Goal: Task Accomplishment & Management: Use online tool/utility

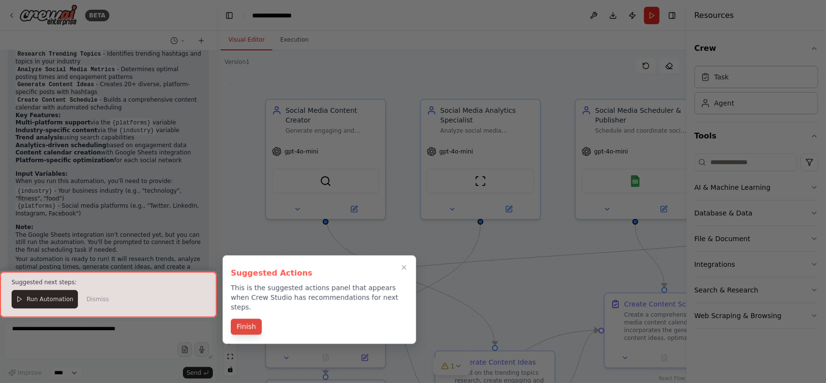
click at [250, 318] on button "Finish" at bounding box center [246, 326] width 31 height 16
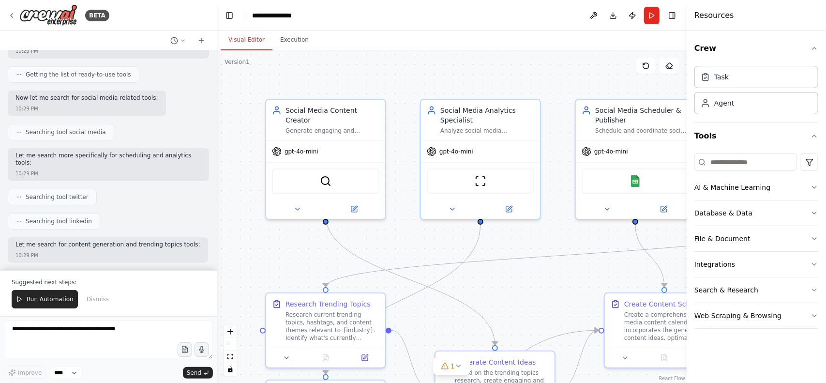
scroll to position [129, 0]
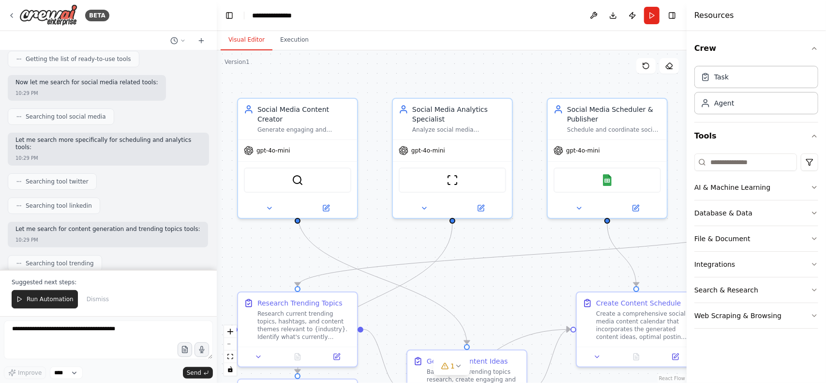
drag, startPoint x: 380, startPoint y: 75, endPoint x: 355, endPoint y: 74, distance: 25.2
click at [355, 74] on div ".deletable-edge-delete-btn { width: 20px; height: 20px; border: 0px solid #ffff…" at bounding box center [452, 216] width 470 height 332
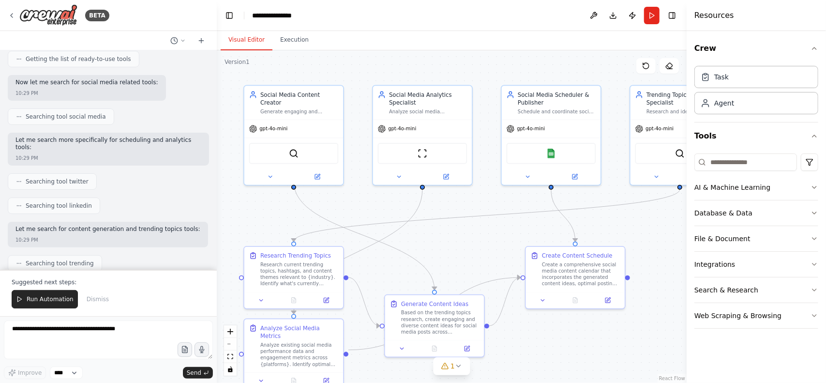
drag, startPoint x: 521, startPoint y: 83, endPoint x: 490, endPoint y: 73, distance: 32.6
click at [490, 73] on div ".deletable-edge-delete-btn { width: 20px; height: 20px; border: 0px solid #ffff…" at bounding box center [452, 216] width 470 height 332
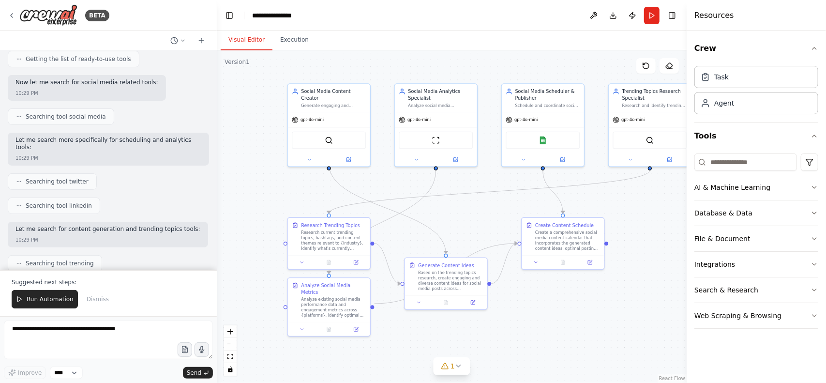
click at [483, 225] on div ".deletable-edge-delete-btn { width: 20px; height: 20px; border: 0px solid #ffff…" at bounding box center [452, 216] width 470 height 332
click at [13, 18] on icon at bounding box center [12, 16] width 8 height 8
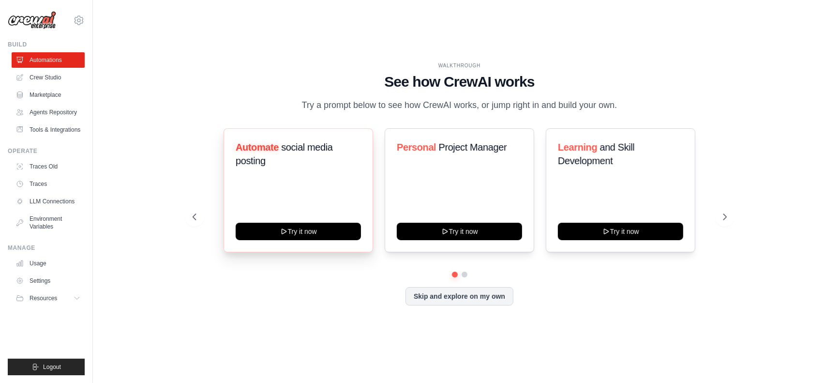
click at [304, 174] on div "Automate social media posting" at bounding box center [298, 157] width 125 height 35
click at [724, 214] on icon at bounding box center [726, 217] width 10 height 10
click at [308, 162] on div "Content Curator Try it now" at bounding box center [299, 190] width 150 height 124
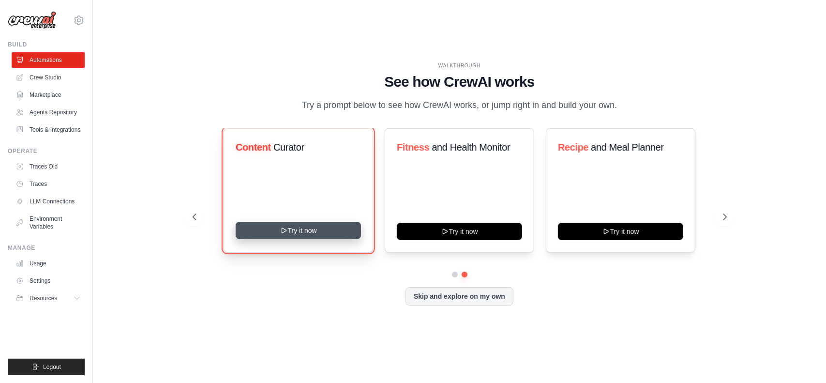
click at [307, 225] on button "Try it now" at bounding box center [298, 230] width 125 height 17
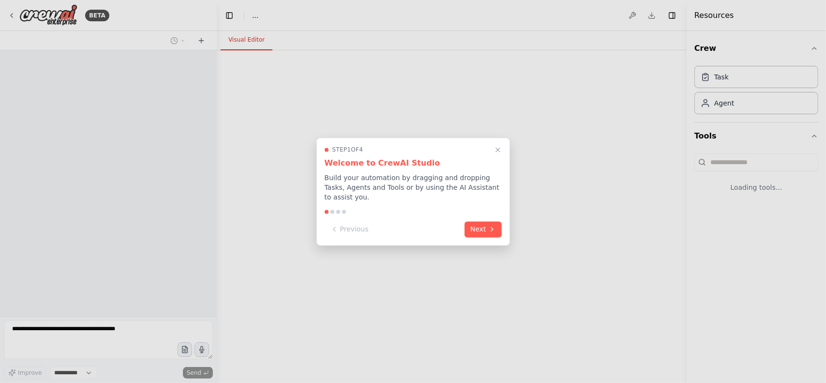
select select "****"
click at [480, 223] on button "Next" at bounding box center [482, 228] width 37 height 16
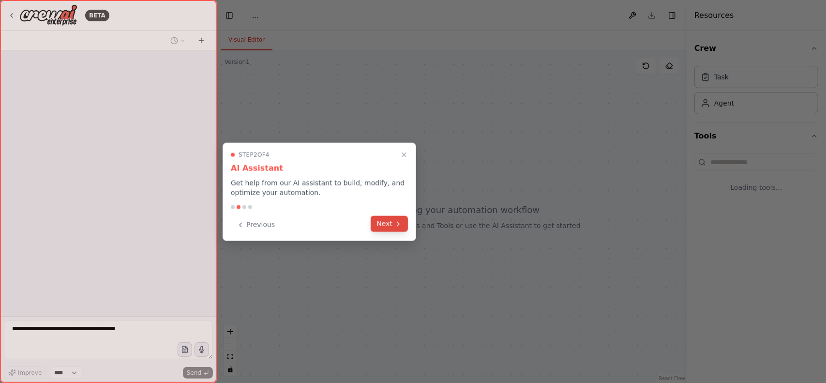
click at [389, 227] on button "Next" at bounding box center [389, 224] width 37 height 16
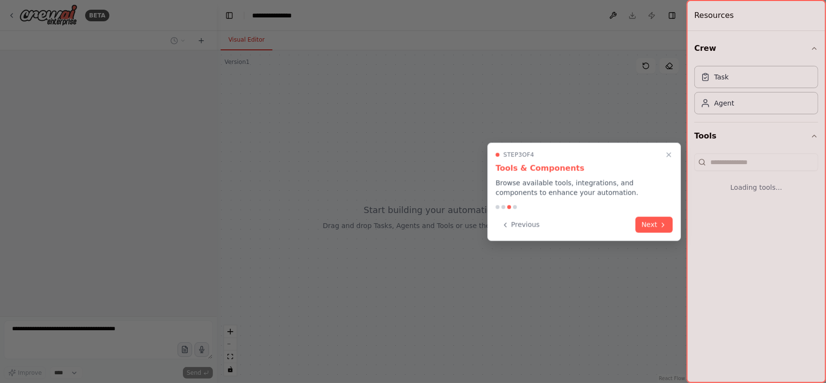
click at [669, 221] on button "Next" at bounding box center [654, 225] width 37 height 16
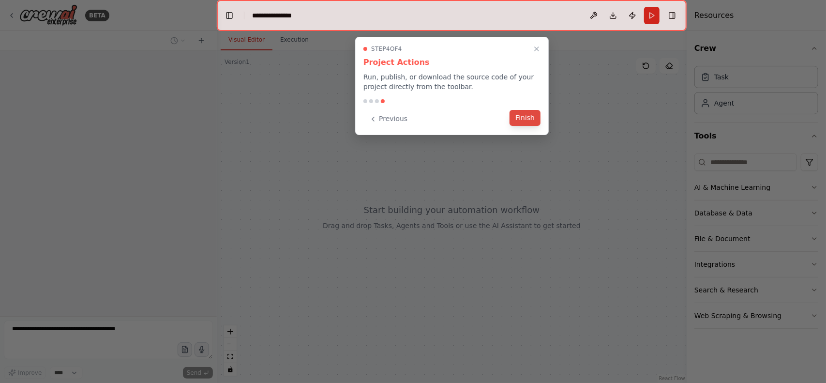
click at [532, 120] on button "Finish" at bounding box center [524, 118] width 31 height 16
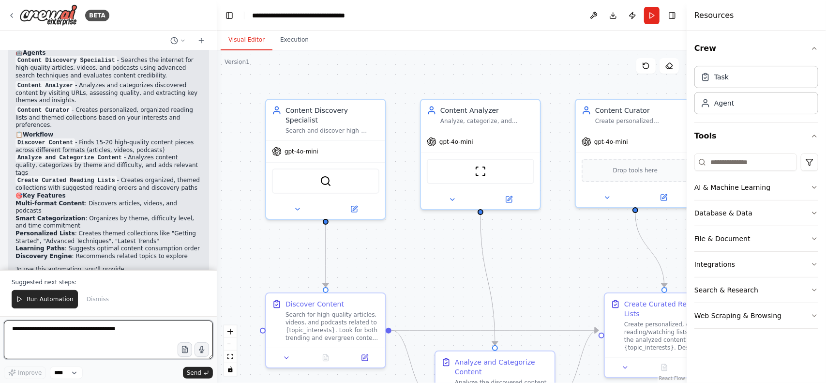
scroll to position [709, 0]
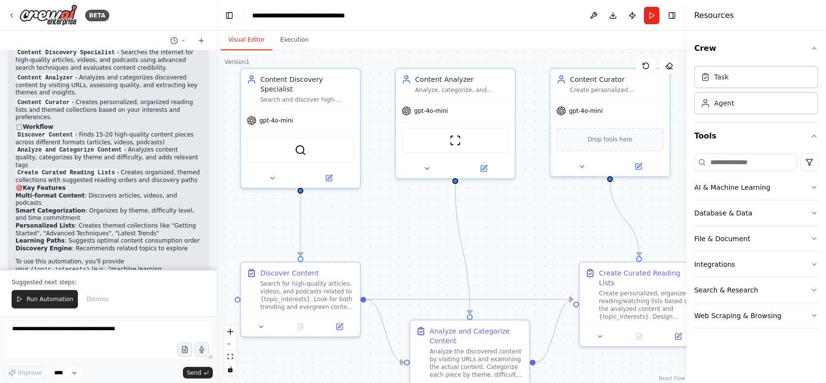
drag, startPoint x: 443, startPoint y: 266, endPoint x: 420, endPoint y: 233, distance: 40.0
click at [419, 234] on div ".deletable-edge-delete-btn { width: 20px; height: 20px; border: 0px solid #ffff…" at bounding box center [452, 216] width 470 height 332
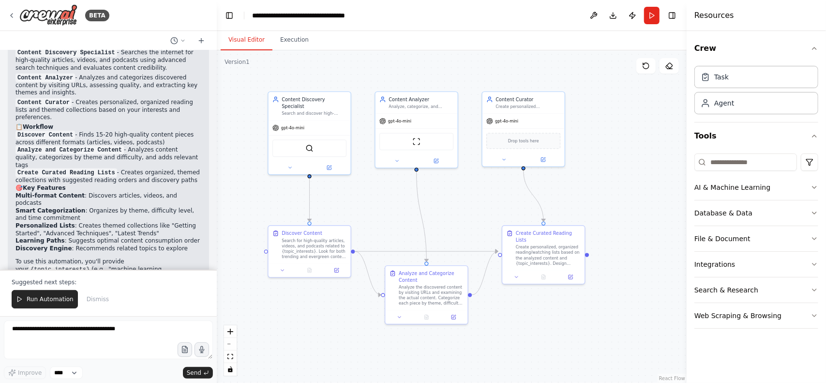
drag, startPoint x: 431, startPoint y: 235, endPoint x: 397, endPoint y: 204, distance: 45.5
click at [397, 204] on div ".deletable-edge-delete-btn { width: 20px; height: 20px; border: 0px solid #ffff…" at bounding box center [452, 216] width 470 height 332
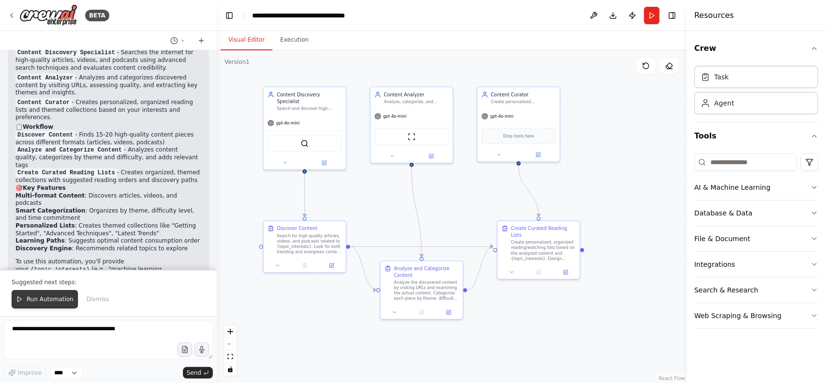
click at [25, 291] on button "Run Automation" at bounding box center [45, 299] width 66 height 18
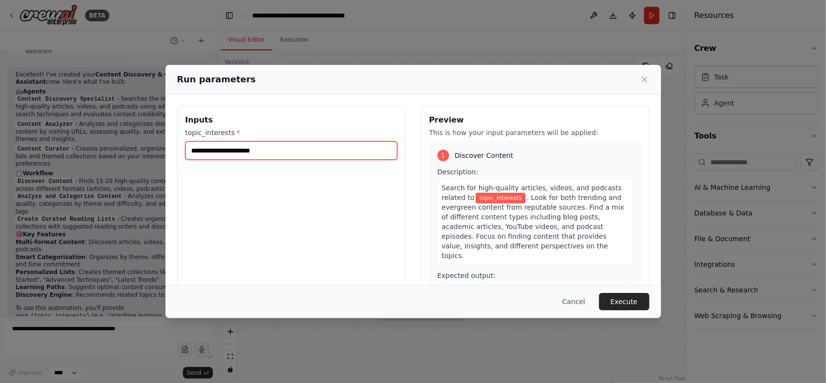
click at [304, 145] on input "topic_interests *" at bounding box center [291, 150] width 212 height 18
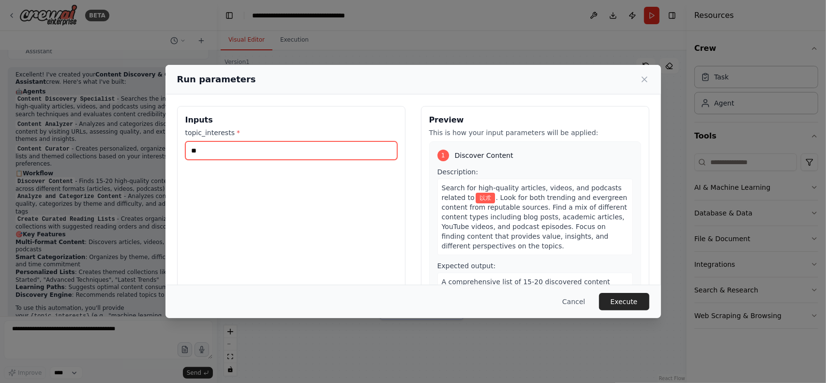
type input "*"
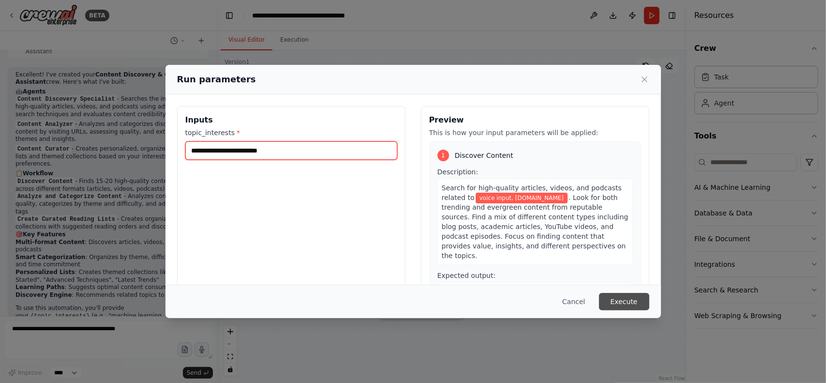
type input "**********"
click at [628, 310] on button "Execute" at bounding box center [624, 301] width 50 height 17
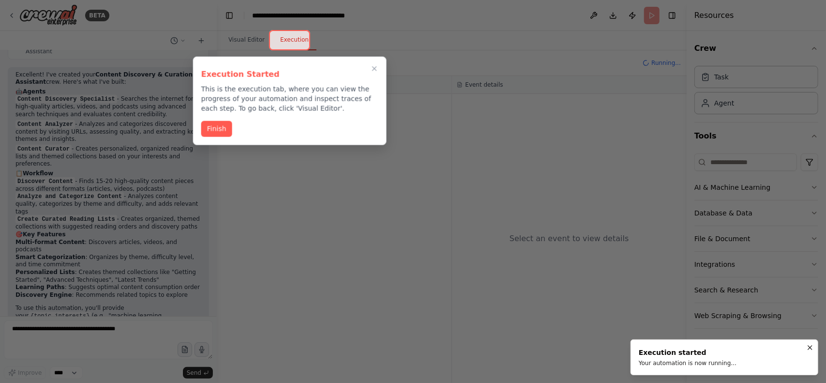
click at [217, 138] on div "Execution Started This is the execution tab, where you can view the progress of…" at bounding box center [290, 101] width 194 height 89
click at [218, 133] on button "Finish" at bounding box center [216, 128] width 31 height 16
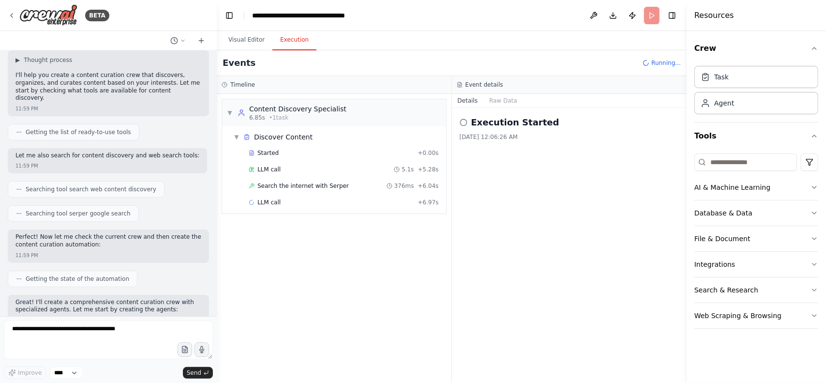
scroll to position [18, 0]
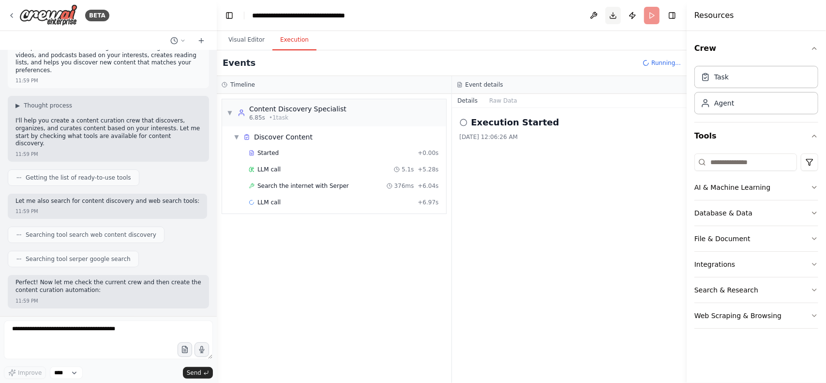
click at [615, 12] on button "Download" at bounding box center [612, 15] width 15 height 17
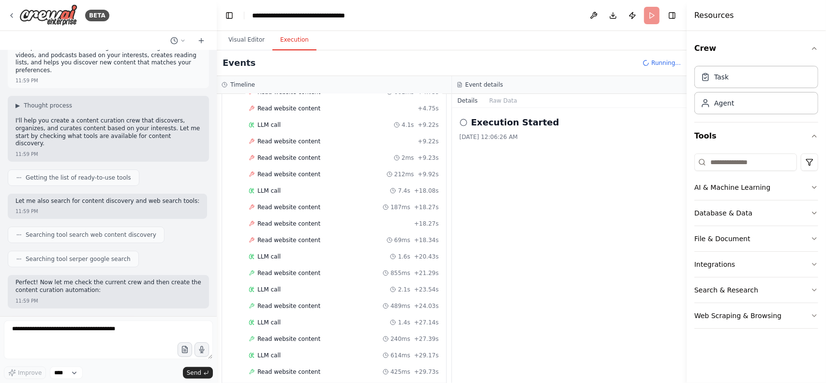
scroll to position [330, 0]
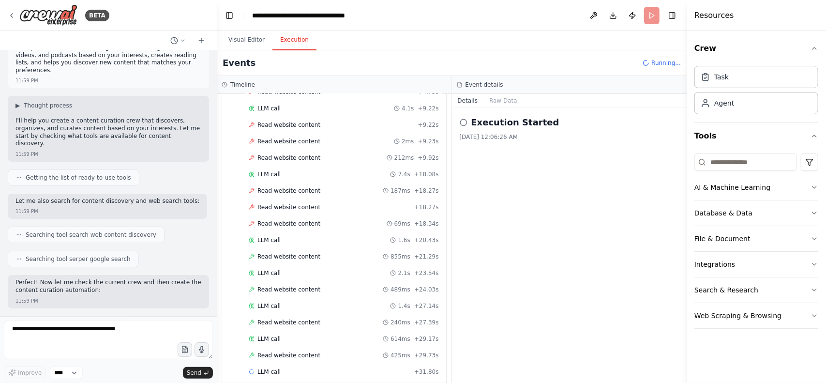
drag, startPoint x: 463, startPoint y: 148, endPoint x: 443, endPoint y: 168, distance: 27.7
drag, startPoint x: 443, startPoint y: 168, endPoint x: 556, endPoint y: 198, distance: 117.1
click at [556, 198] on div "Execution Started 9/25/2025, 12:06:26 AM" at bounding box center [569, 245] width 235 height 275
click at [493, 100] on button "Raw Data" at bounding box center [503, 101] width 40 height 14
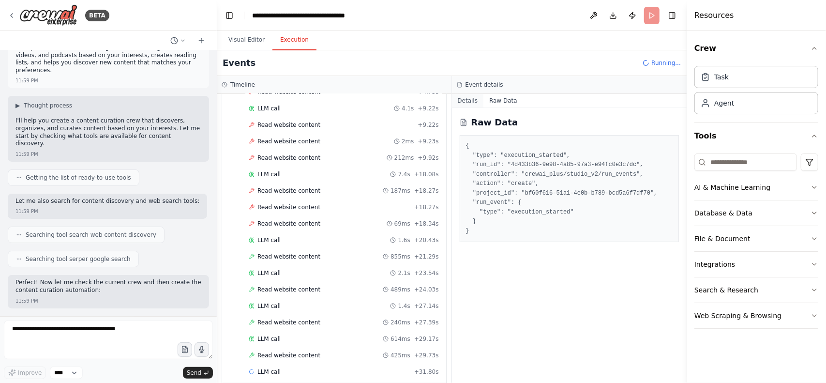
click at [463, 100] on button "Details" at bounding box center [468, 101] width 32 height 14
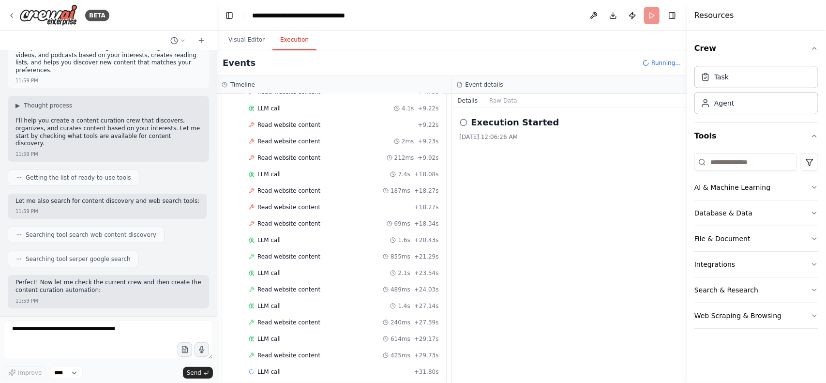
click at [574, 188] on div "Execution Started 9/25/2025, 12:06:26 AM" at bounding box center [569, 245] width 235 height 275
click at [629, 14] on button "Publish" at bounding box center [632, 15] width 15 height 17
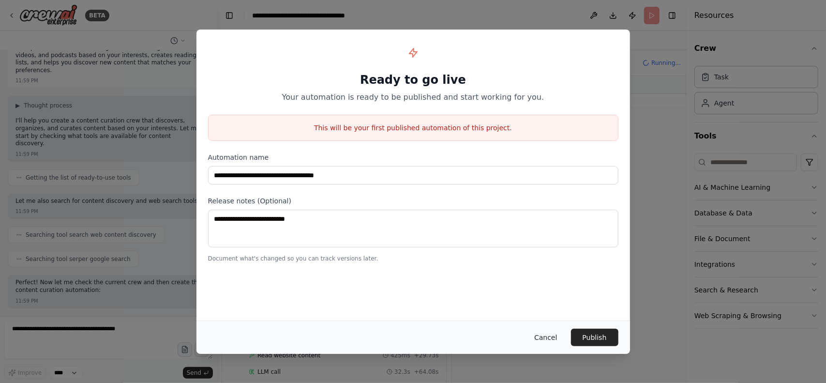
click at [553, 335] on button "Cancel" at bounding box center [545, 337] width 38 height 17
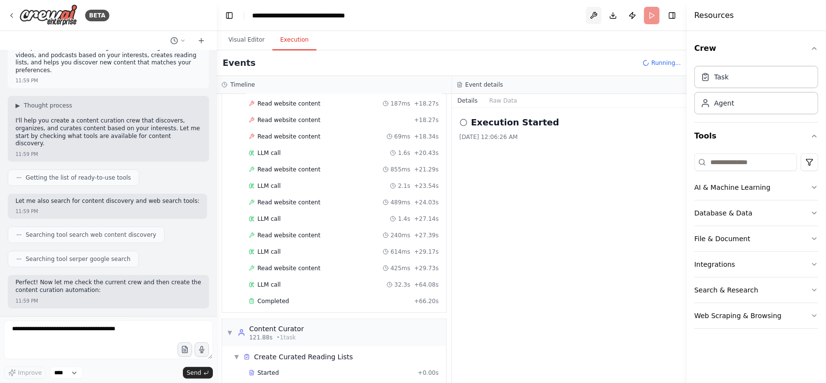
scroll to position [433, 0]
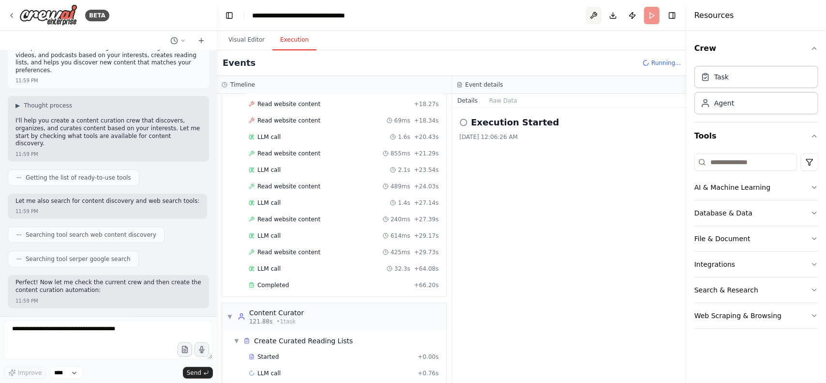
click at [589, 19] on button at bounding box center [593, 15] width 15 height 17
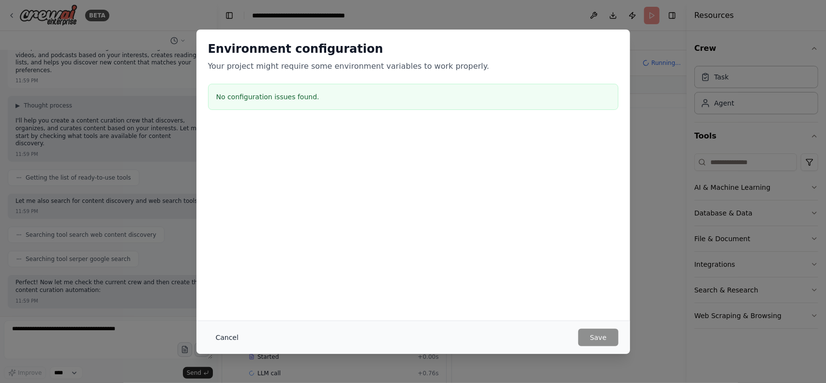
click at [237, 335] on button "Cancel" at bounding box center [227, 337] width 38 height 17
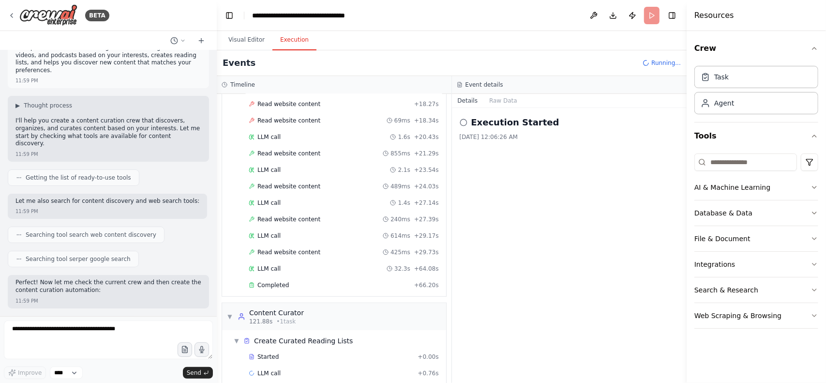
click at [502, 166] on div "Execution Started 9/25/2025, 12:06:26 AM" at bounding box center [569, 245] width 235 height 275
click at [495, 98] on button "Raw Data" at bounding box center [503, 101] width 40 height 14
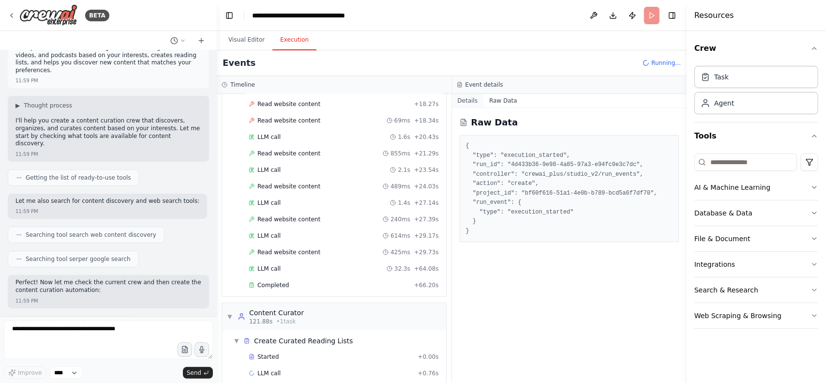
click at [463, 101] on button "Details" at bounding box center [468, 101] width 32 height 14
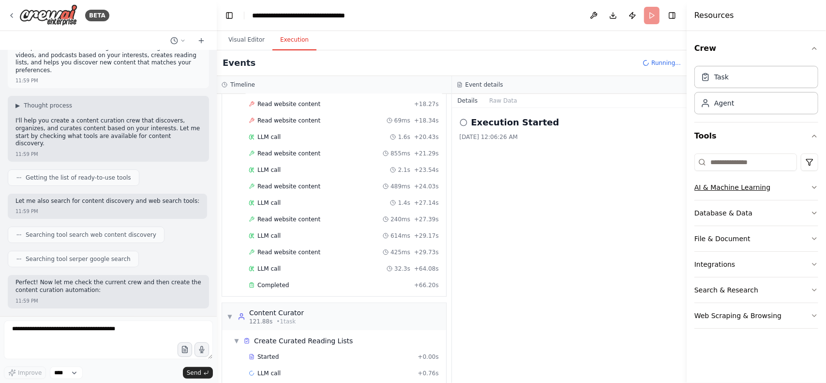
click at [775, 176] on button "AI & Machine Learning" at bounding box center [756, 187] width 124 height 25
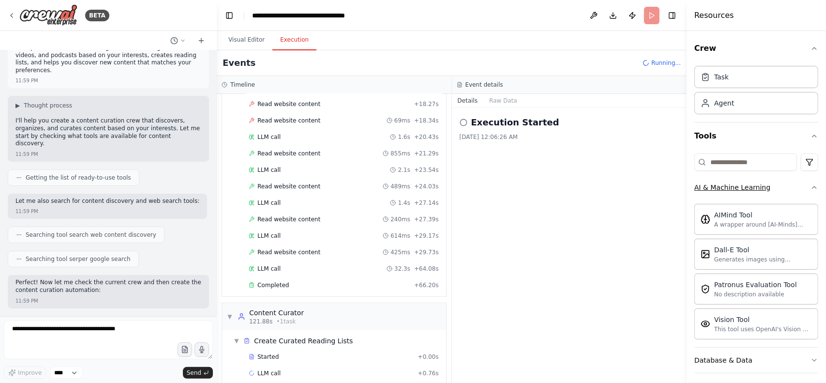
scroll to position [105, 0]
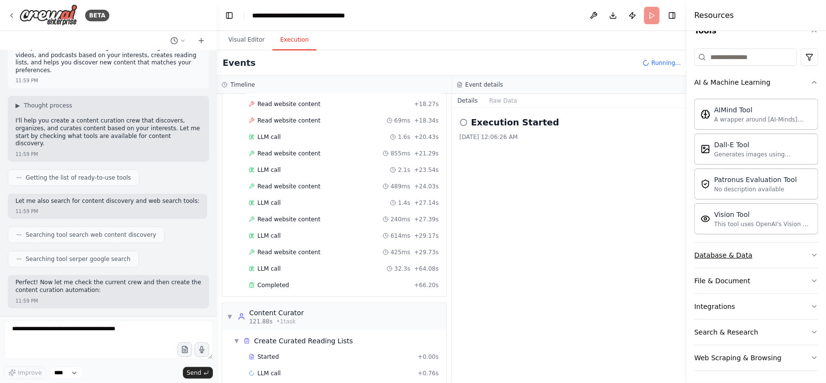
click at [765, 256] on button "Database & Data" at bounding box center [756, 254] width 124 height 25
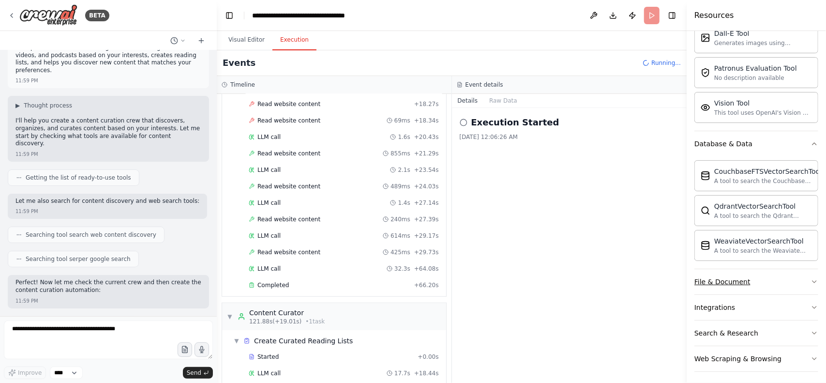
scroll to position [449, 0]
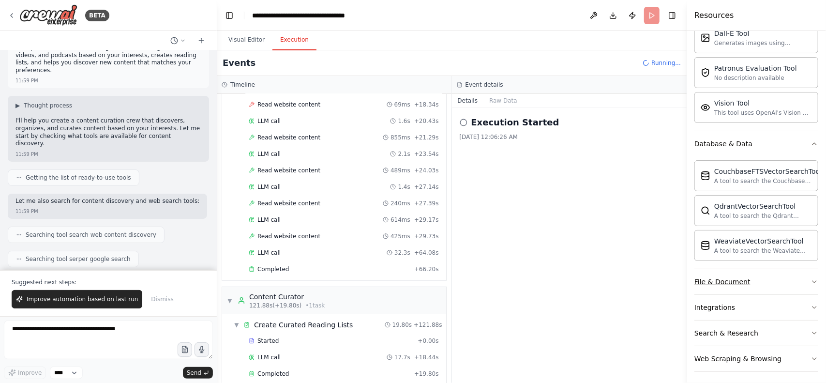
click at [758, 280] on button "File & Document" at bounding box center [756, 281] width 124 height 25
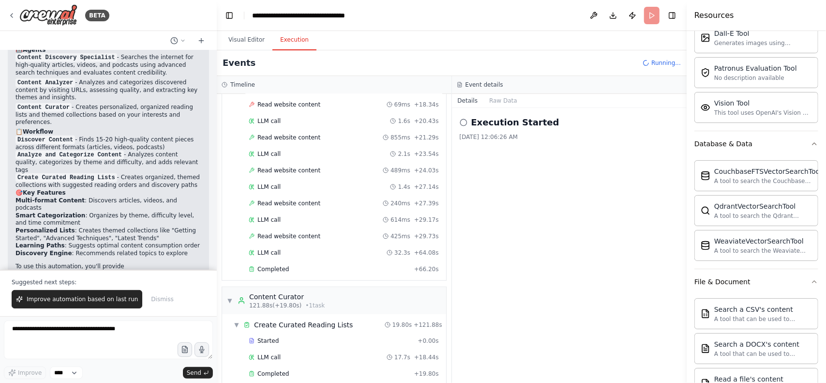
scroll to position [709, 0]
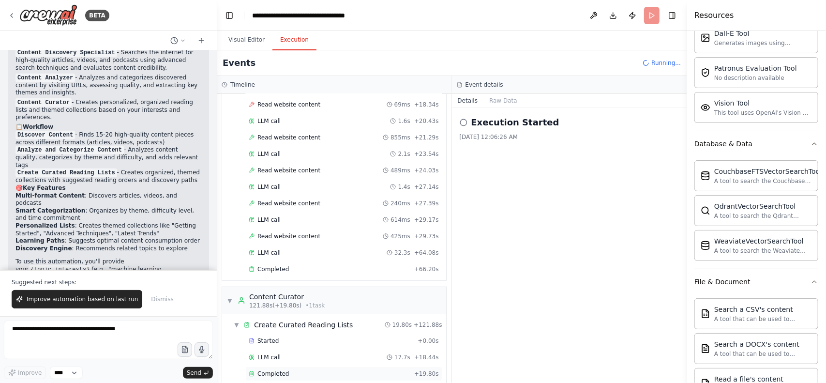
click at [313, 370] on div "Completed" at bounding box center [330, 374] width 162 height 8
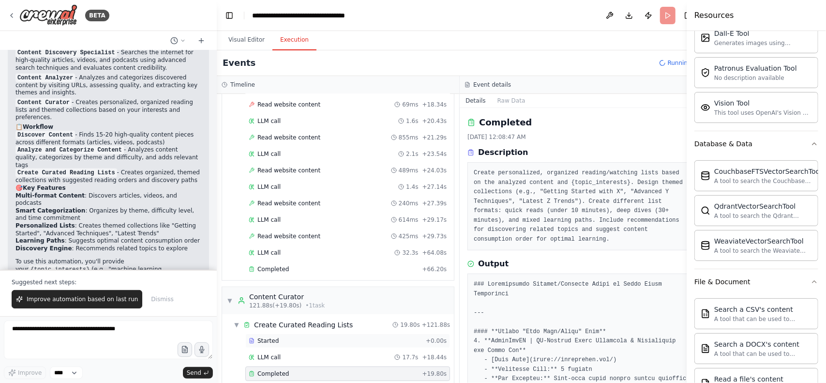
click at [345, 333] on div "Started + 0.00s" at bounding box center [347, 340] width 205 height 15
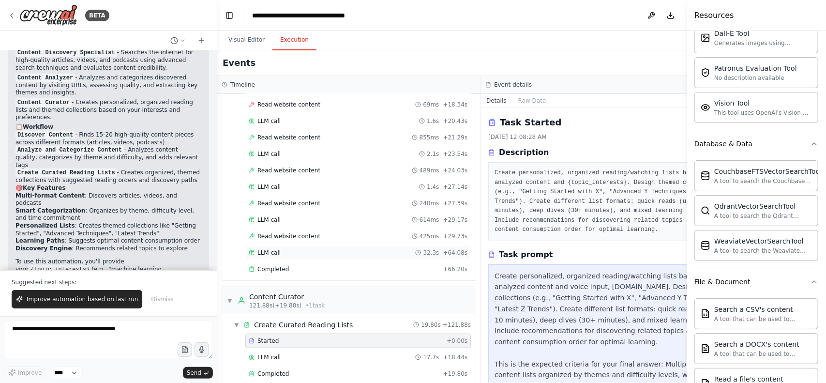
click at [366, 249] on div "LLM call 32.3s + 64.08s" at bounding box center [358, 253] width 219 height 8
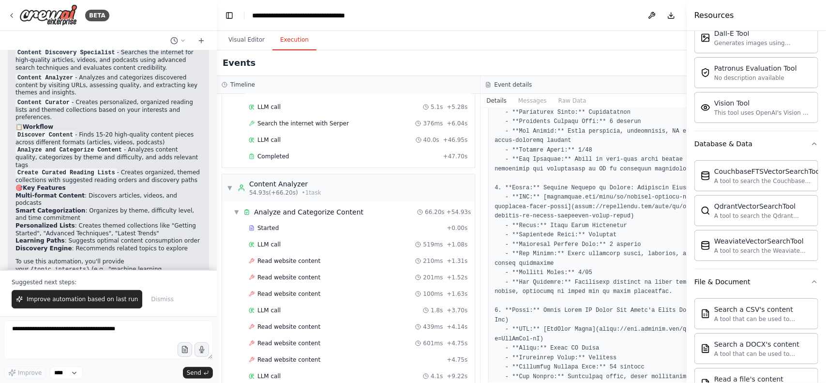
scroll to position [62, 0]
click at [335, 244] on div "LLM call 519ms + 1.08s" at bounding box center [358, 245] width 219 height 8
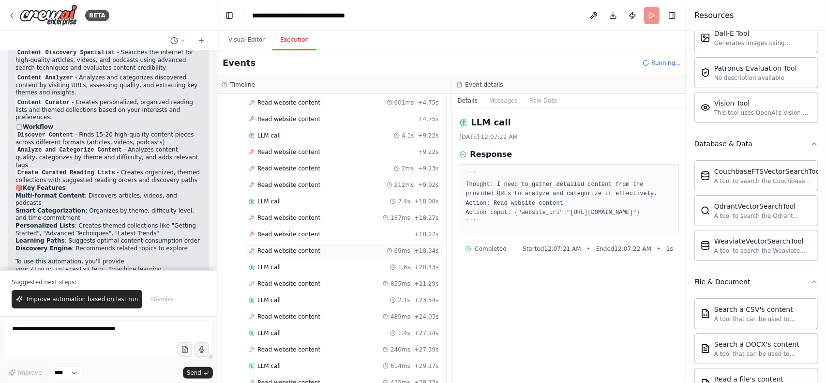
scroll to position [449, 0]
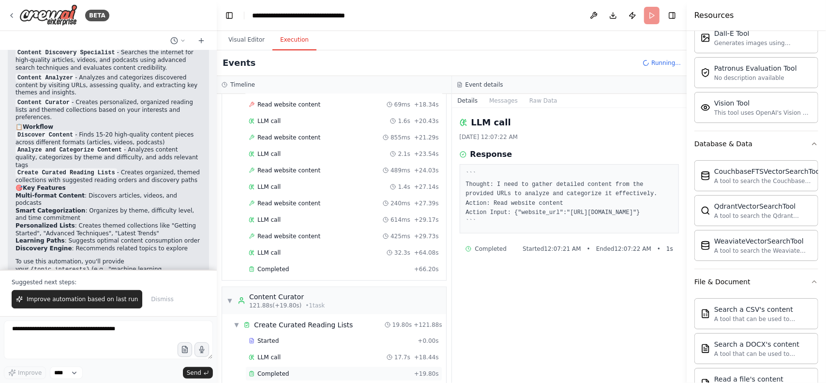
click at [322, 370] on div "Completed" at bounding box center [330, 374] width 162 height 8
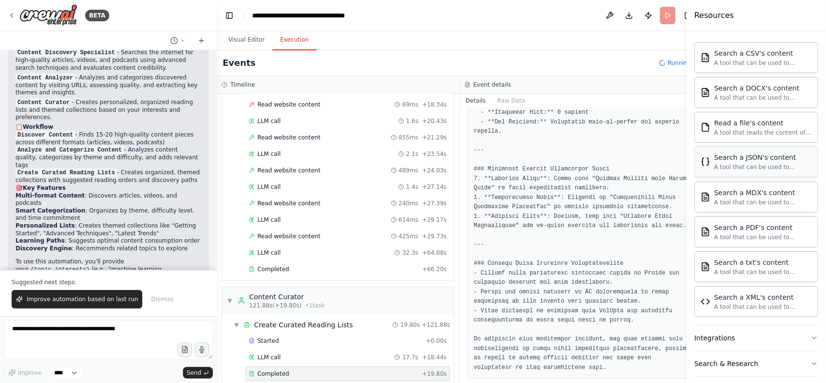
scroll to position [500, 0]
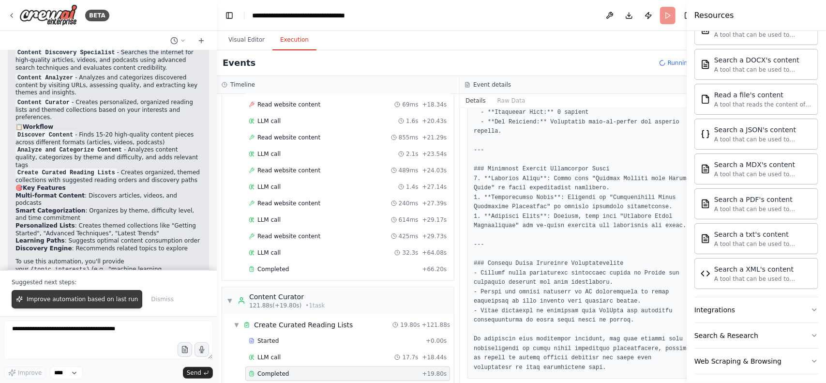
click at [64, 307] on button "Improve automation based on last run" at bounding box center [77, 299] width 131 height 18
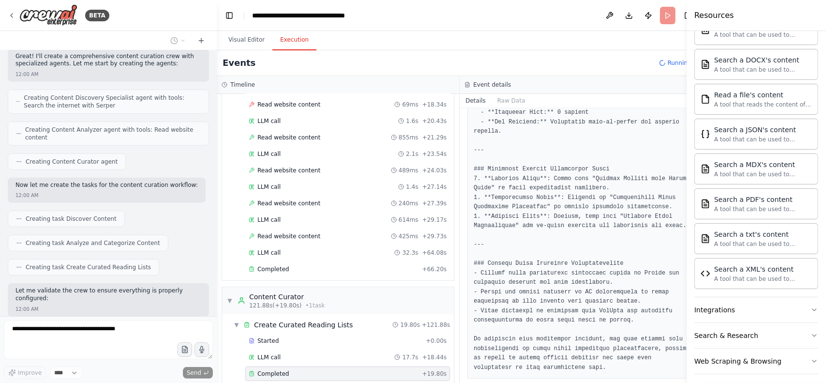
scroll to position [0, 0]
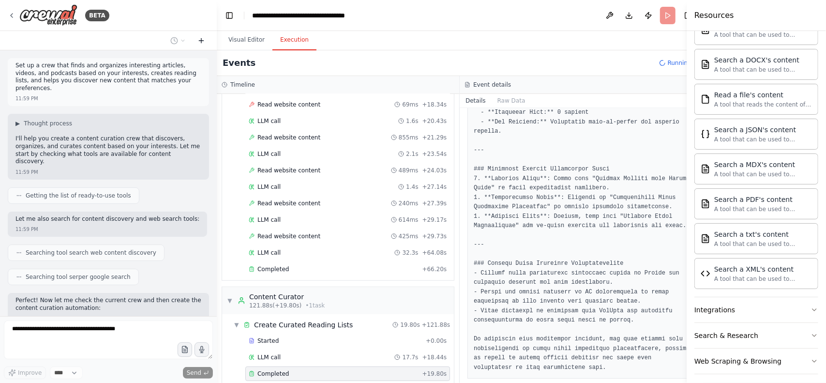
click at [199, 42] on icon at bounding box center [201, 41] width 8 height 8
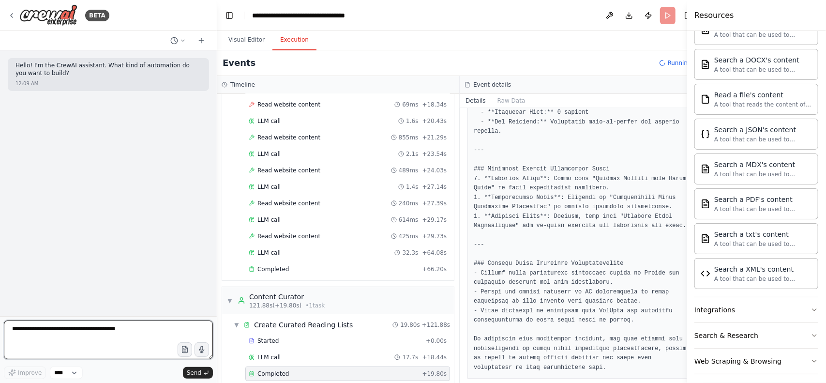
click at [118, 339] on textarea at bounding box center [108, 339] width 209 height 39
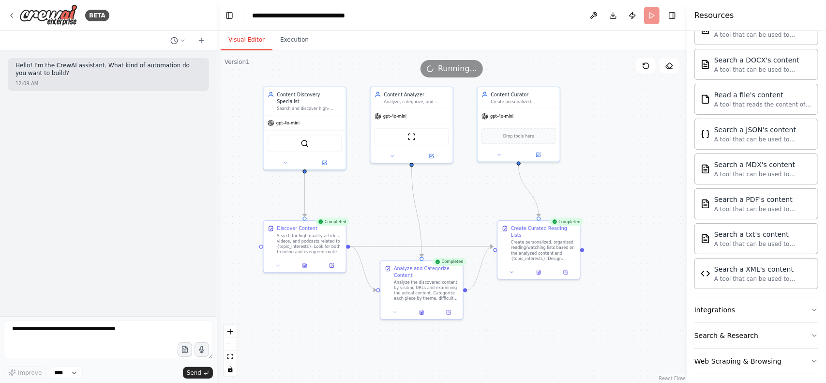
click at [243, 44] on button "Visual Editor" at bounding box center [247, 40] width 52 height 20
click at [77, 333] on textarea at bounding box center [108, 339] width 209 height 39
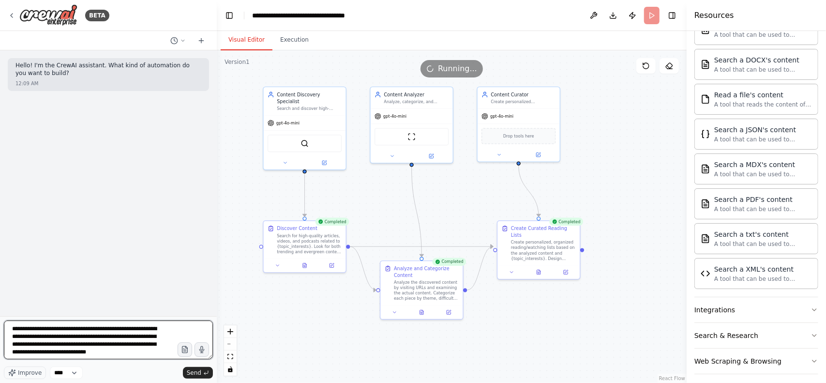
scroll to position [4, 0]
type textarea "**********"
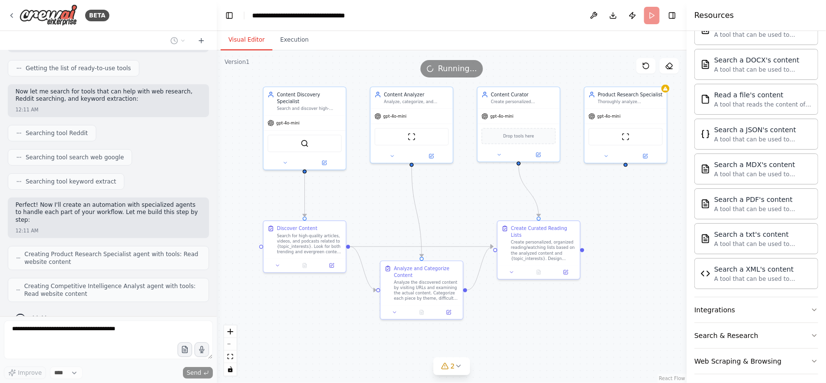
scroll to position [199, 0]
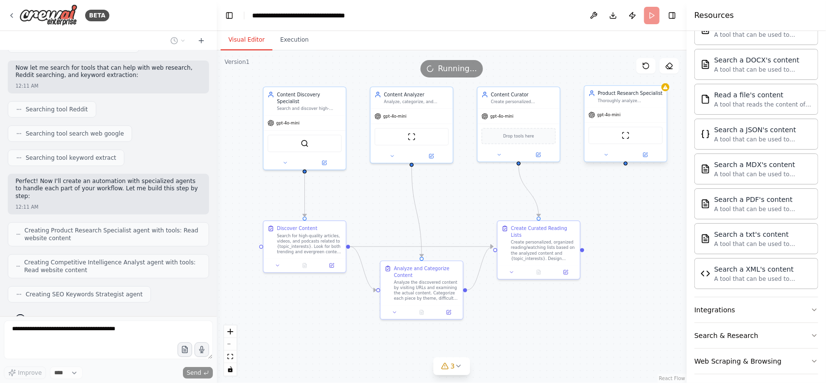
click at [664, 92] on div "Product Research Specialist Thoroughly analyze speakoneai.com to understand the…" at bounding box center [625, 96] width 82 height 21
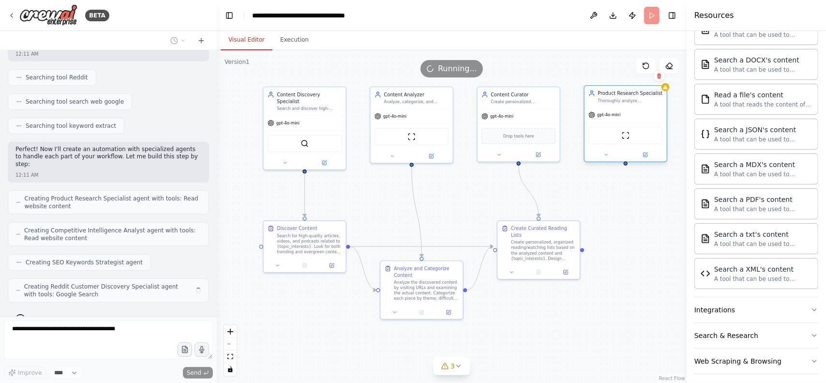
click at [666, 91] on div "Product Research Specialist Thoroughly analyze speakoneai.com to understand the…" at bounding box center [625, 96] width 82 height 21
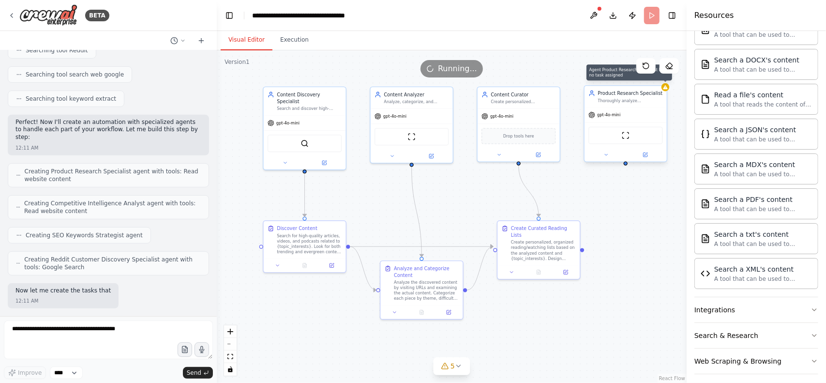
scroll to position [296, 0]
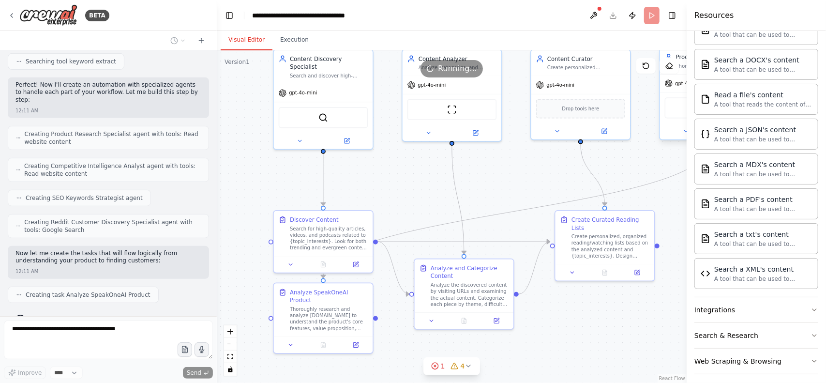
drag, startPoint x: 387, startPoint y: 230, endPoint x: 412, endPoint y: 234, distance: 25.5
click at [412, 234] on div ".deletable-edge-delete-btn { width: 20px; height: 20px; border: 0px solid #ffff…" at bounding box center [452, 216] width 470 height 332
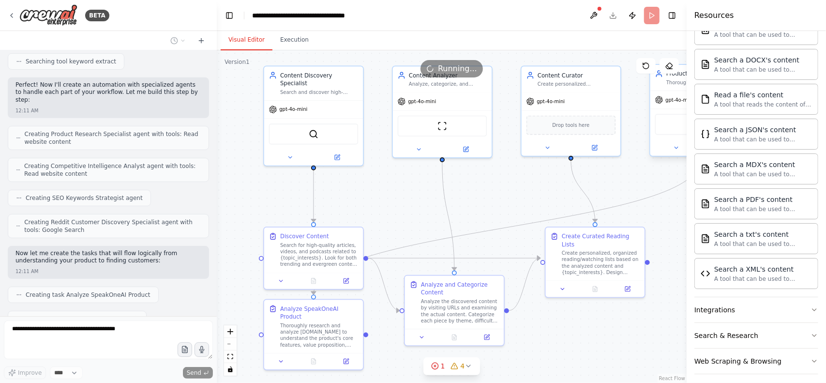
scroll to position [319, 0]
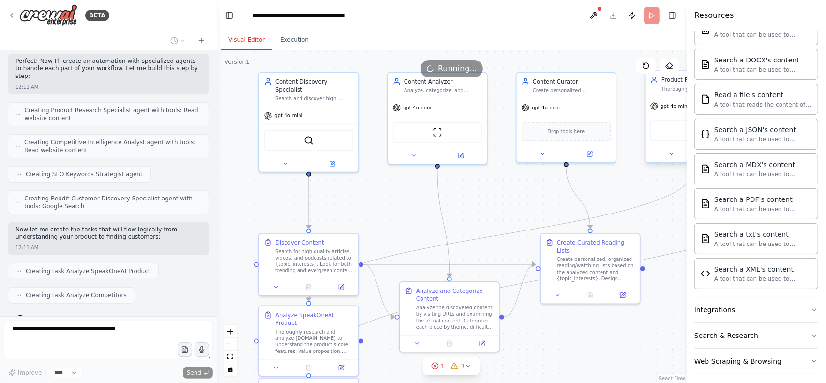
drag, startPoint x: 490, startPoint y: 192, endPoint x: 485, endPoint y: 198, distance: 7.9
click at [485, 198] on div ".deletable-edge-delete-btn { width: 20px; height: 20px; border: 0px solid #ffff…" at bounding box center [452, 216] width 470 height 332
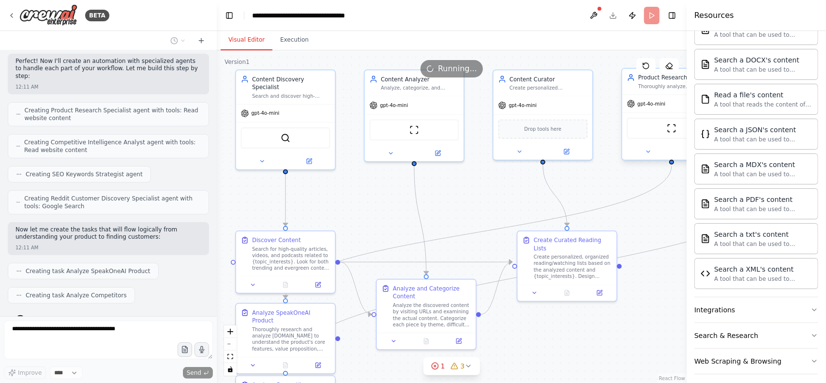
drag, startPoint x: 514, startPoint y: 195, endPoint x: 488, endPoint y: 193, distance: 25.8
click at [488, 193] on div ".deletable-edge-delete-btn { width: 20px; height: 20px; border: 0px solid #ffff…" at bounding box center [452, 216] width 470 height 332
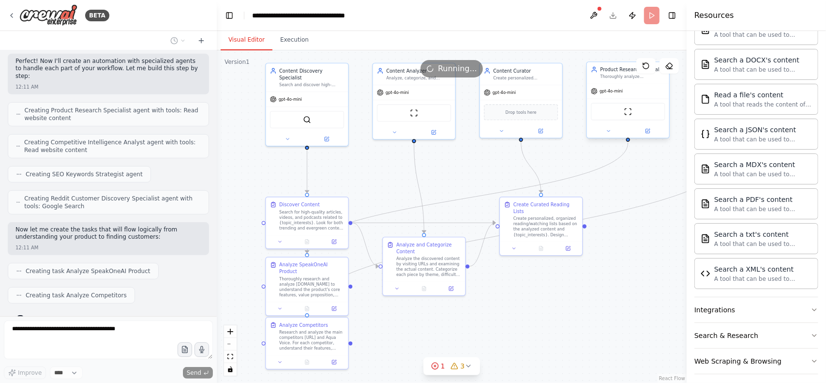
drag, startPoint x: 512, startPoint y: 199, endPoint x: 503, endPoint y: 170, distance: 29.8
click at [503, 170] on div ".deletable-edge-delete-btn { width: 20px; height: 20px; border: 0px solid #ffff…" at bounding box center [452, 216] width 470 height 332
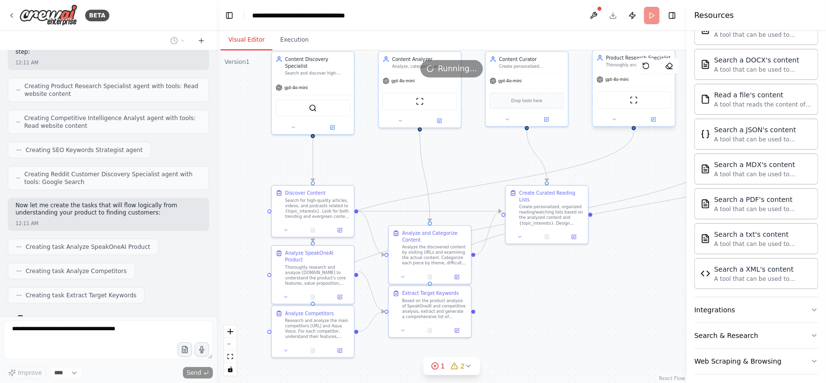
drag, startPoint x: 515, startPoint y: 334, endPoint x: 531, endPoint y: 304, distance: 33.8
click at [531, 304] on div ".deletable-edge-delete-btn { width: 20px; height: 20px; border: 0px solid #ffff…" at bounding box center [452, 216] width 470 height 332
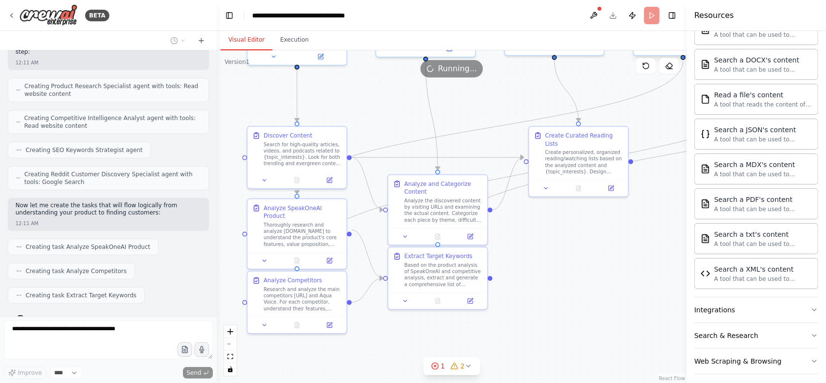
drag, startPoint x: 548, startPoint y: 309, endPoint x: 568, endPoint y: 293, distance: 26.2
click at [568, 293] on div ".deletable-edge-delete-btn { width: 20px; height: 20px; border: 0px solid #ffff…" at bounding box center [452, 216] width 470 height 332
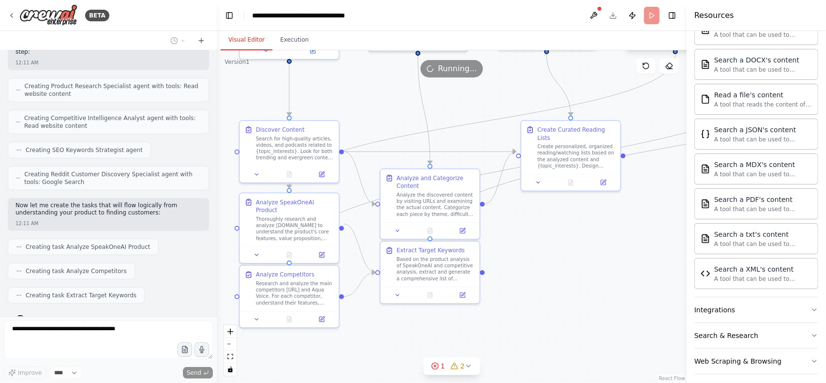
drag, startPoint x: 589, startPoint y: 223, endPoint x: 580, endPoint y: 223, distance: 9.7
click at [580, 223] on div ".deletable-edge-delete-btn { width: 20px; height: 20px; border: 0px solid #ffff…" at bounding box center [452, 216] width 470 height 332
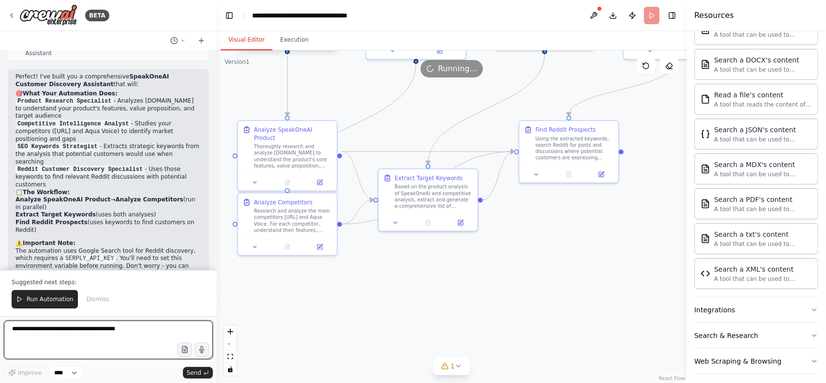
scroll to position [1205, 0]
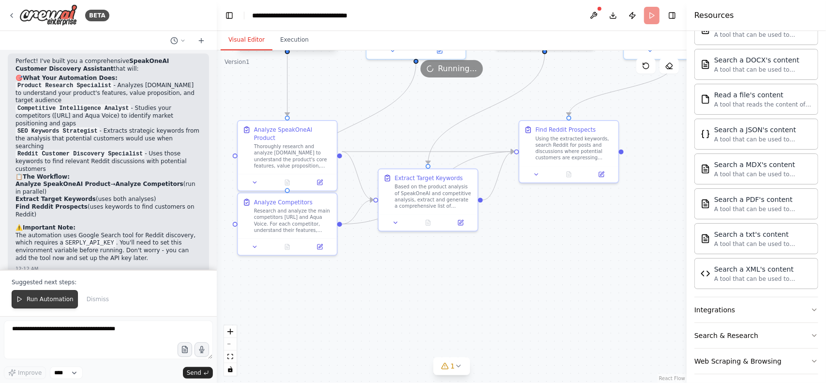
click at [43, 308] on button "Run Automation" at bounding box center [45, 299] width 66 height 18
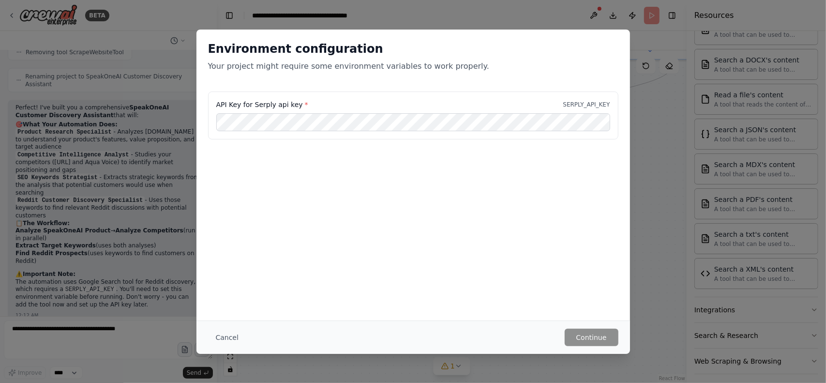
click at [161, 257] on div "Environment configuration Your project might require some environment variables…" at bounding box center [413, 191] width 826 height 383
click at [116, 239] on div "Environment configuration Your project might require some environment variables…" at bounding box center [413, 191] width 826 height 383
click at [235, 331] on button "Cancel" at bounding box center [227, 337] width 38 height 17
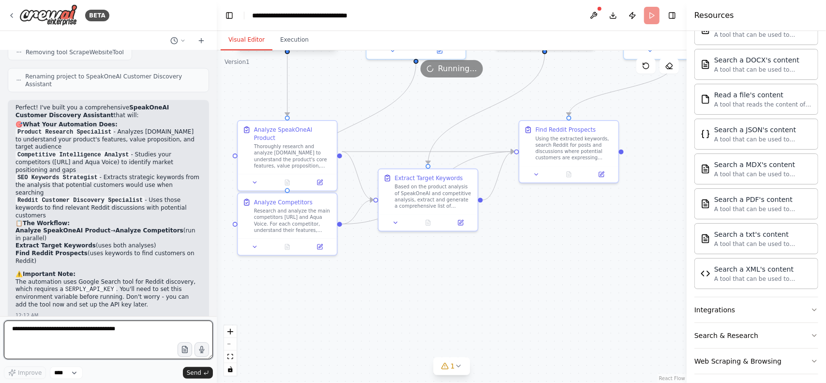
click at [135, 344] on textarea at bounding box center [108, 339] width 209 height 39
type textarea "**********"
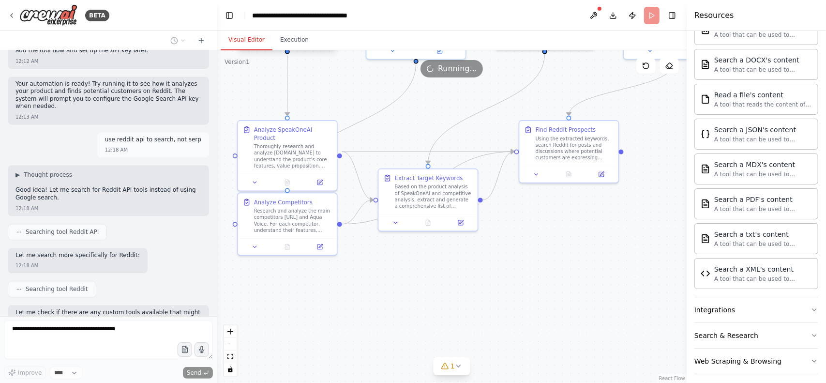
scroll to position [1421, 0]
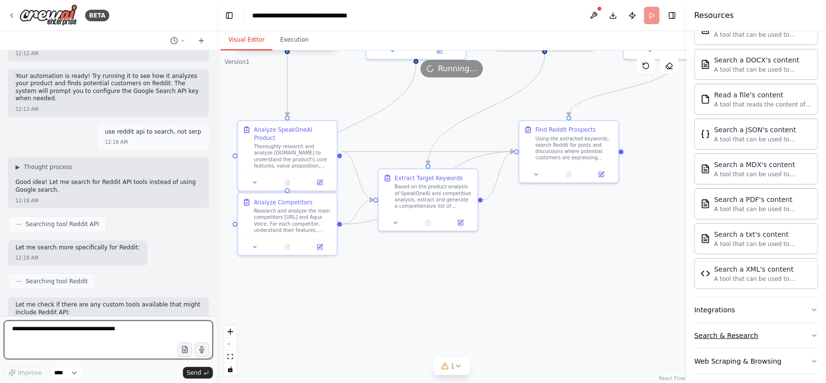
click at [709, 338] on button "Search & Research" at bounding box center [756, 335] width 124 height 25
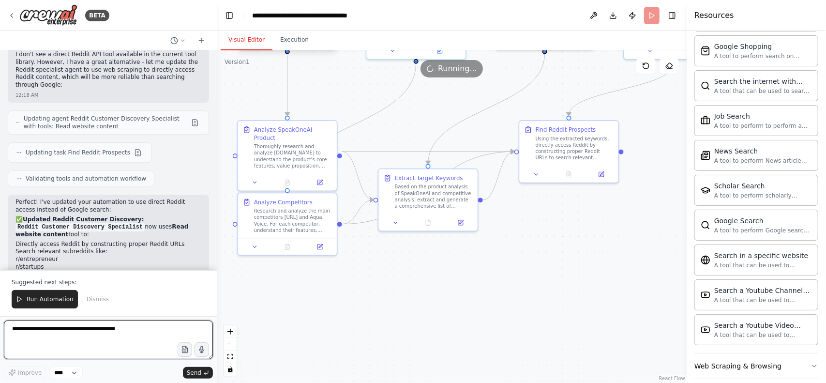
scroll to position [1800, 0]
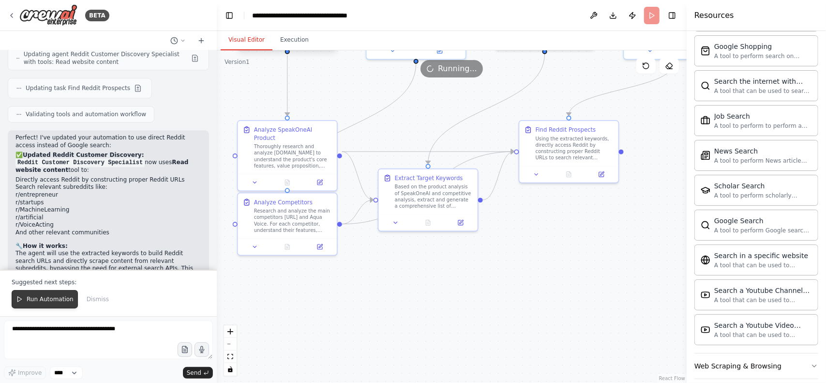
click at [40, 304] on button "Run Automation" at bounding box center [45, 299] width 66 height 18
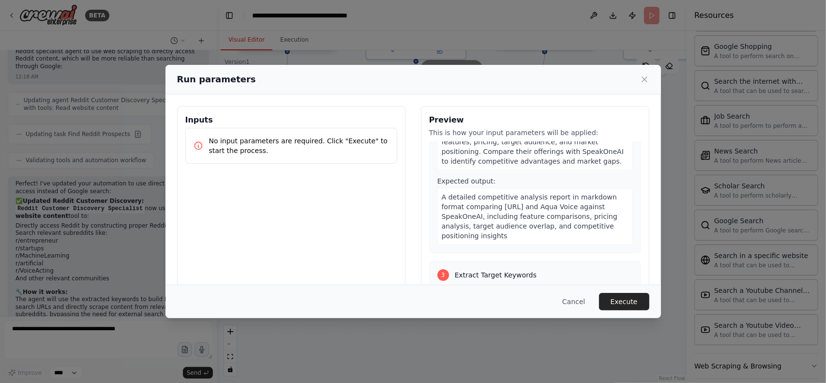
scroll to position [258, 0]
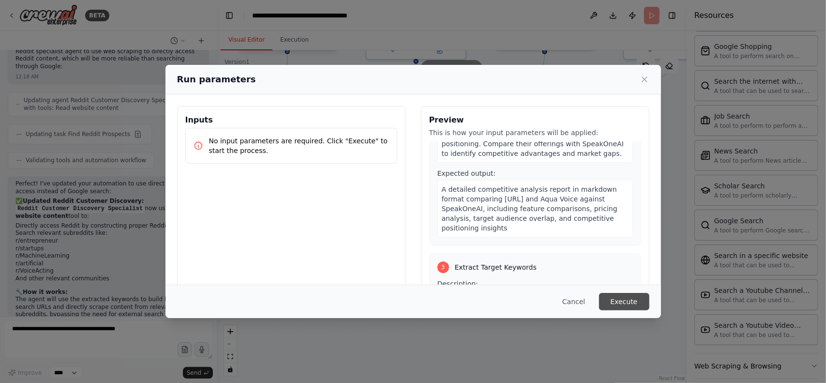
click at [643, 293] on button "Execute" at bounding box center [624, 301] width 50 height 17
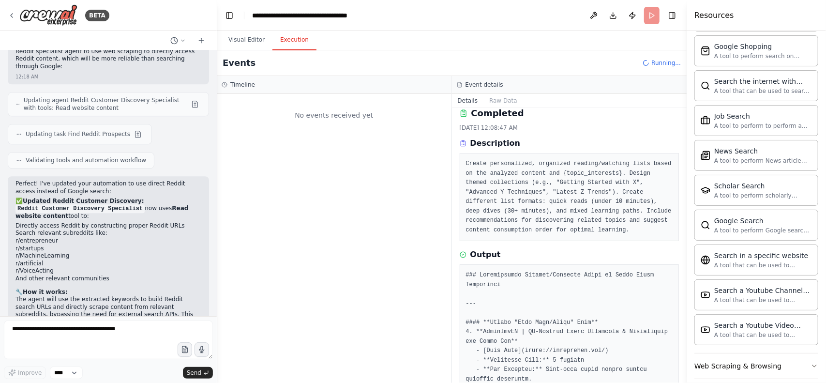
scroll to position [0, 0]
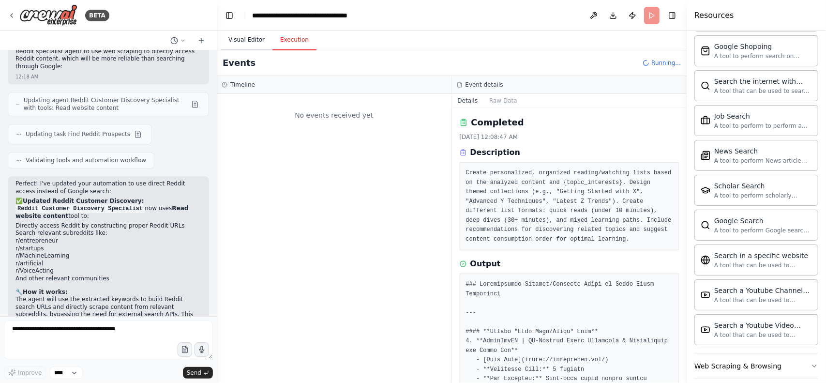
click at [261, 42] on button "Visual Editor" at bounding box center [247, 40] width 52 height 20
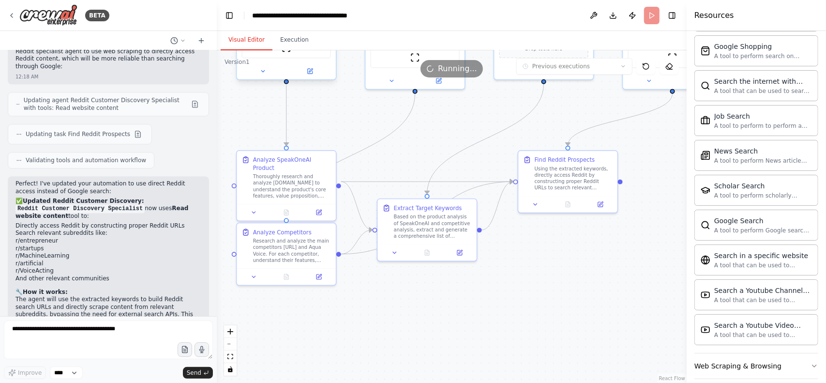
drag, startPoint x: 435, startPoint y: 117, endPoint x: 437, endPoint y: 195, distance: 78.4
click at [437, 195] on div ".deletable-edge-delete-btn { width: 20px; height: 20px; border: 0px solid #ffff…" at bounding box center [452, 216] width 470 height 332
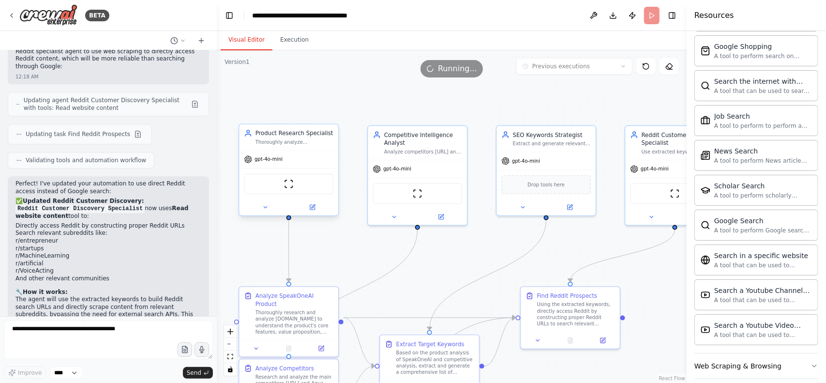
drag, startPoint x: 448, startPoint y: 200, endPoint x: 447, endPoint y: 270, distance: 70.6
click at [447, 270] on div ".deletable-edge-delete-btn { width: 20px; height: 20px; border: 0px solid #ffff…" at bounding box center [452, 216] width 470 height 332
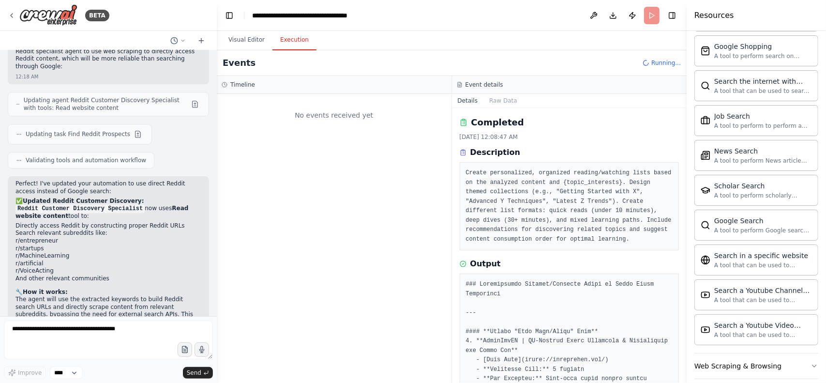
click at [292, 46] on button "Execution" at bounding box center [294, 40] width 44 height 20
click at [675, 16] on button "Toggle Right Sidebar" at bounding box center [672, 16] width 14 height 14
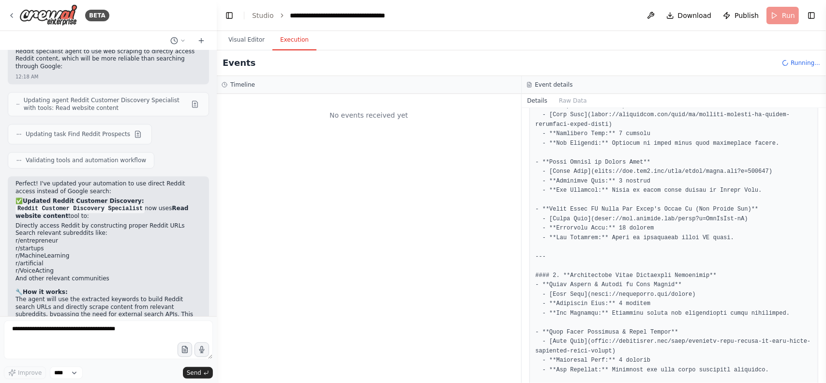
scroll to position [880, 0]
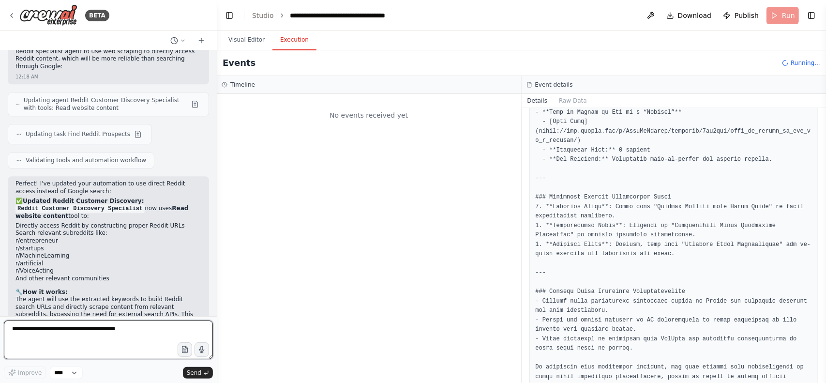
click at [107, 348] on textarea at bounding box center [108, 339] width 209 height 39
type textarea "**********"
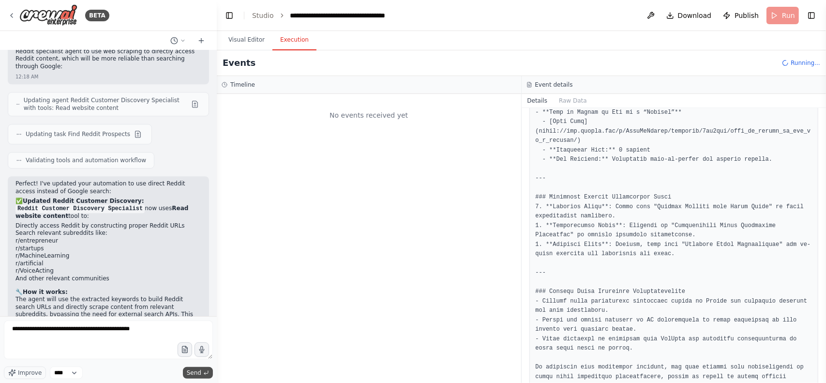
click at [193, 371] on span "Send" at bounding box center [194, 373] width 15 height 8
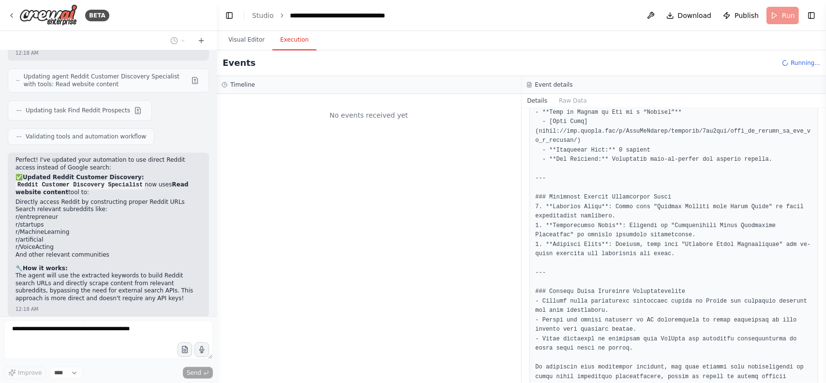
scroll to position [1812, 0]
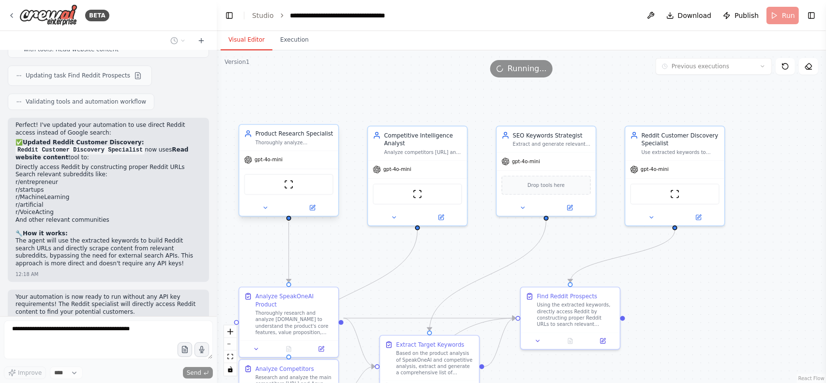
click at [252, 44] on button "Visual Editor" at bounding box center [247, 40] width 52 height 20
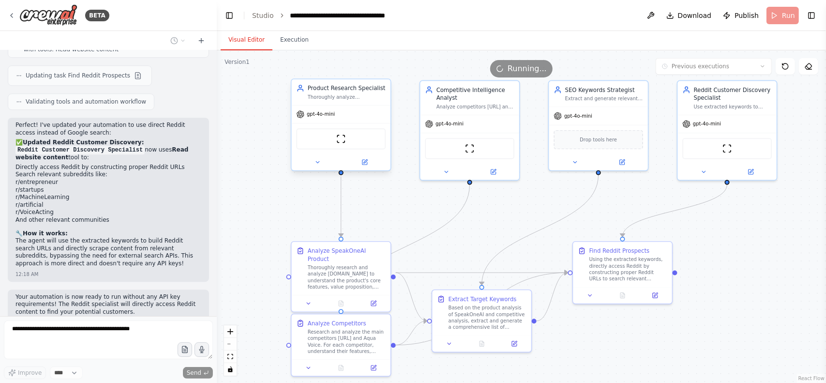
drag, startPoint x: 369, startPoint y: 276, endPoint x: 421, endPoint y: 231, distance: 69.3
click at [421, 231] on div ".deletable-edge-delete-btn { width: 20px; height: 20px; border: 0px solid #ffff…" at bounding box center [521, 216] width 609 height 332
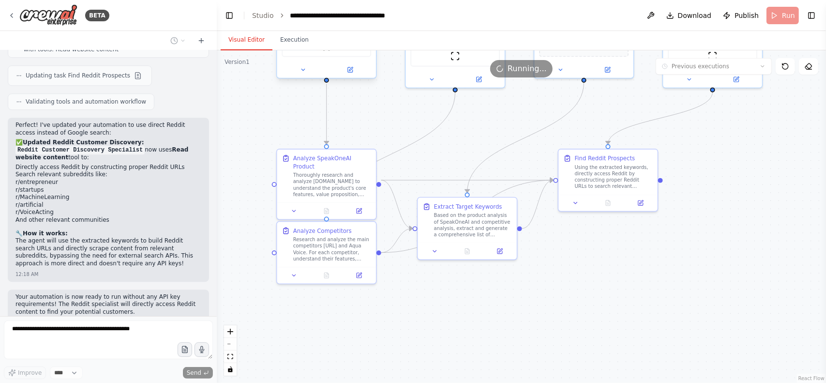
drag, startPoint x: 478, startPoint y: 249, endPoint x: 464, endPoint y: 155, distance: 94.9
click at [464, 155] on div ".deletable-edge-delete-btn { width: 20px; height: 20px; border: 0px solid #ffff…" at bounding box center [521, 216] width 609 height 332
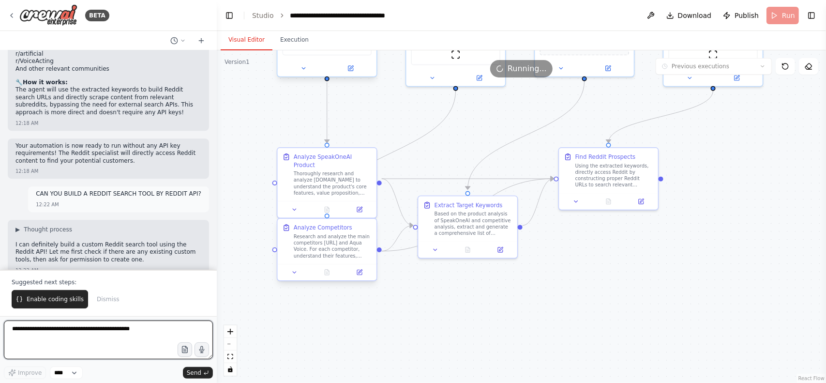
scroll to position [1971, 0]
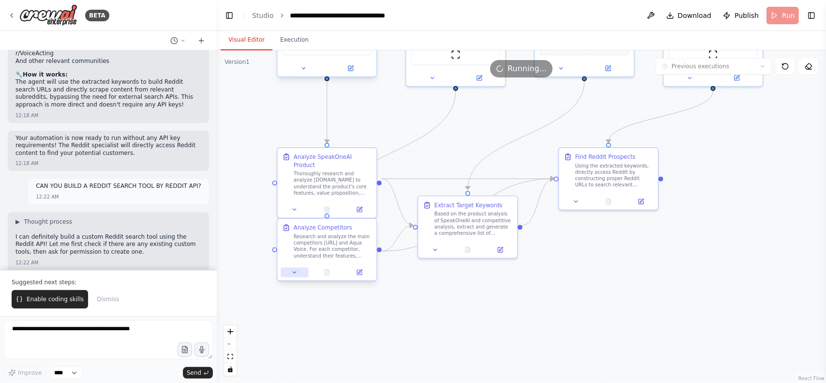
click at [301, 272] on button at bounding box center [295, 273] width 28 height 10
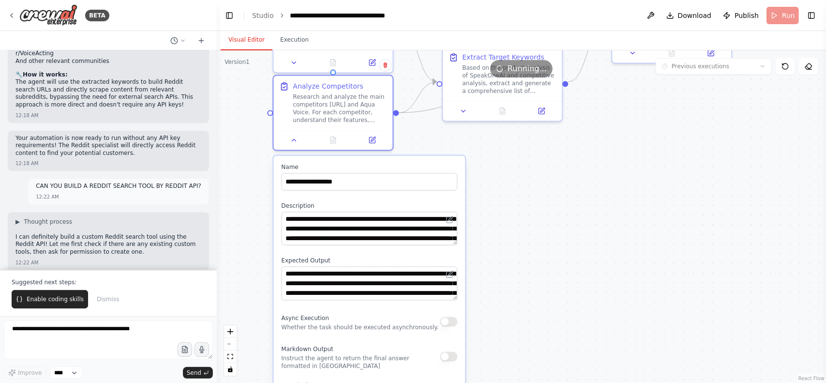
drag, startPoint x: 469, startPoint y: 314, endPoint x: 537, endPoint y: 186, distance: 143.9
click at [537, 186] on div ".deletable-edge-delete-btn { width: 20px; height: 20px; border: 0px solid #ffff…" at bounding box center [521, 216] width 609 height 332
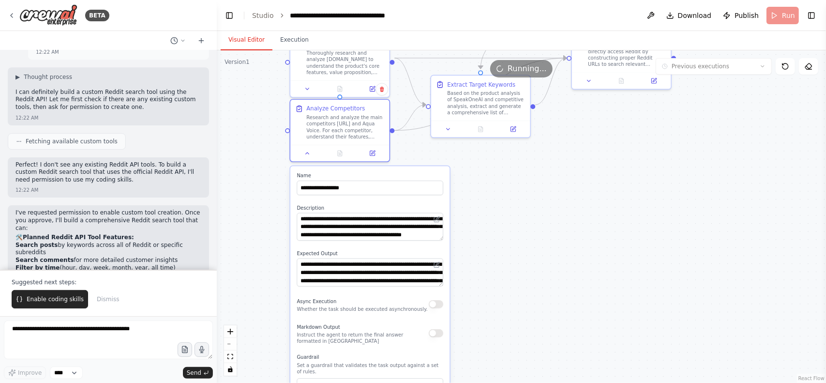
scroll to position [2123, 0]
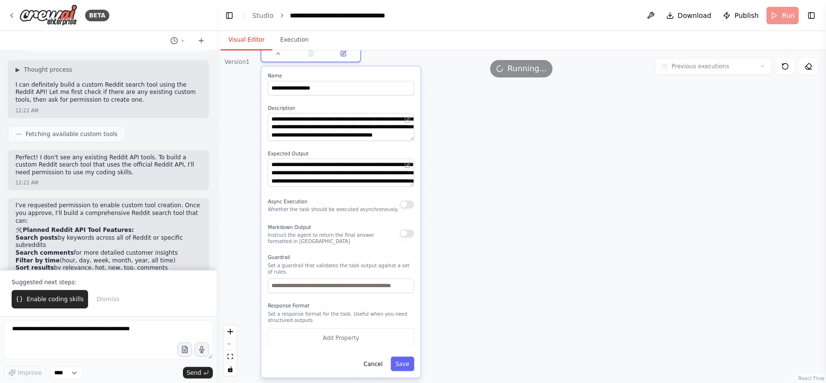
drag, startPoint x: 503, startPoint y: 240, endPoint x: 492, endPoint y: 204, distance: 38.0
click at [492, 204] on div ".deletable-edge-delete-btn { width: 20px; height: 20px; border: 0px solid #ffff…" at bounding box center [521, 216] width 609 height 332
click at [62, 301] on span "Enable coding skills" at bounding box center [55, 299] width 57 height 8
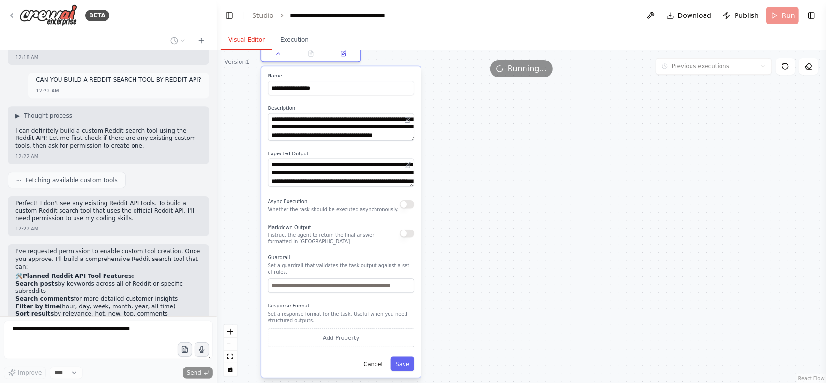
scroll to position [2102, 0]
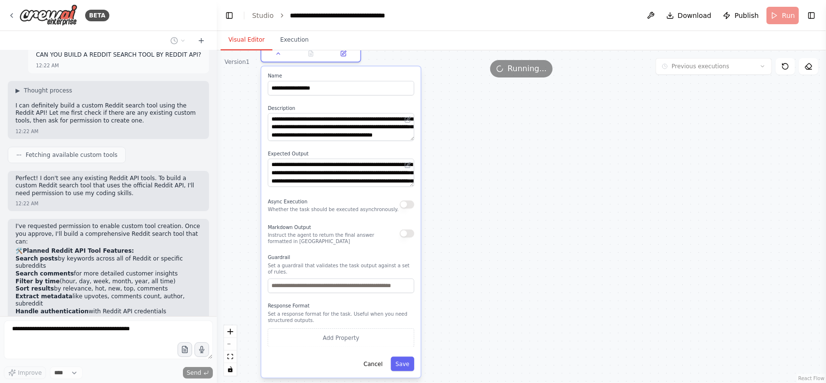
click at [619, 162] on div ".deletable-edge-delete-btn { width: 20px; height: 20px; border: 0px solid #ffff…" at bounding box center [521, 216] width 609 height 332
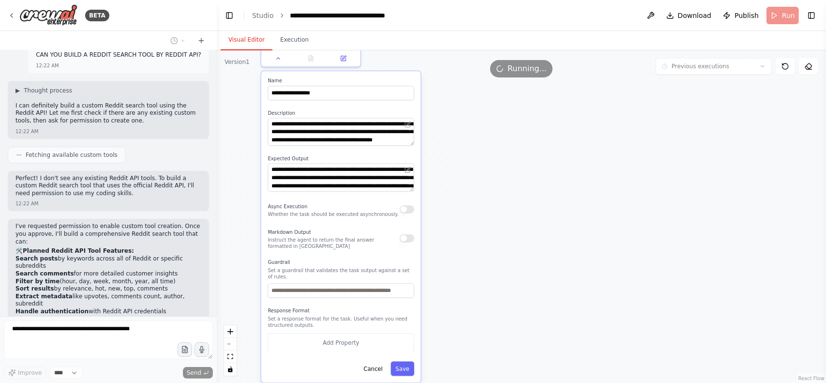
drag, startPoint x: 544, startPoint y: 156, endPoint x: 578, endPoint y: 268, distance: 116.3
click at [555, 202] on div ".deletable-edge-delete-btn { width: 20px; height: 20px; border: 0px solid #ffff…" at bounding box center [521, 216] width 609 height 332
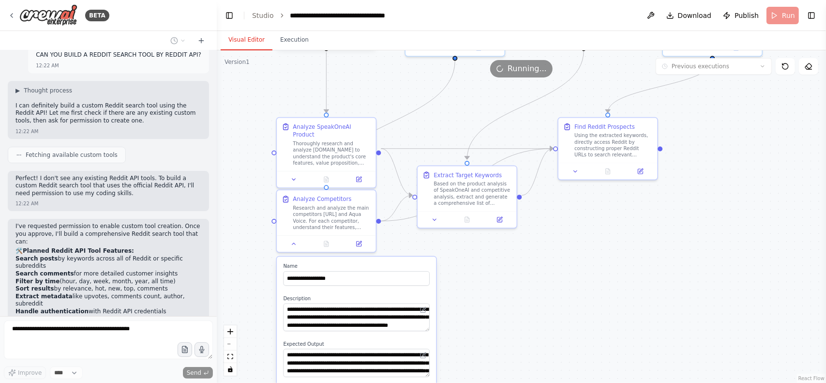
drag, startPoint x: 582, startPoint y: 156, endPoint x: 601, endPoint y: 309, distance: 153.6
click at [593, 313] on div ".deletable-edge-delete-btn { width: 20px; height: 20px; border: 0px solid #ffff…" at bounding box center [521, 216] width 609 height 332
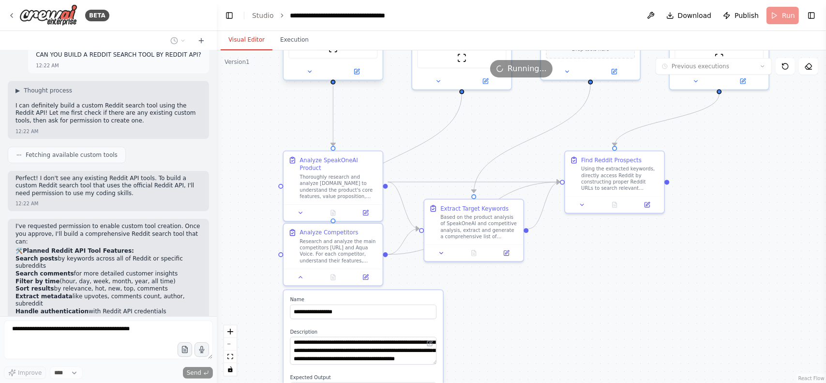
drag, startPoint x: 613, startPoint y: 218, endPoint x: 603, endPoint y: 279, distance: 61.9
click at [613, 299] on div ".deletable-edge-delete-btn { width: 20px; height: 20px; border: 0px solid #ffff…" at bounding box center [521, 216] width 609 height 332
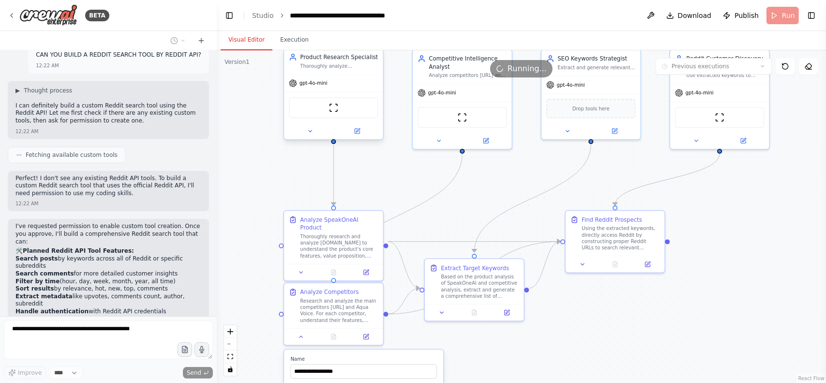
click at [505, 192] on div ".deletable-edge-delete-btn { width: 20px; height: 20px; border: 0px solid #ffff…" at bounding box center [521, 216] width 609 height 332
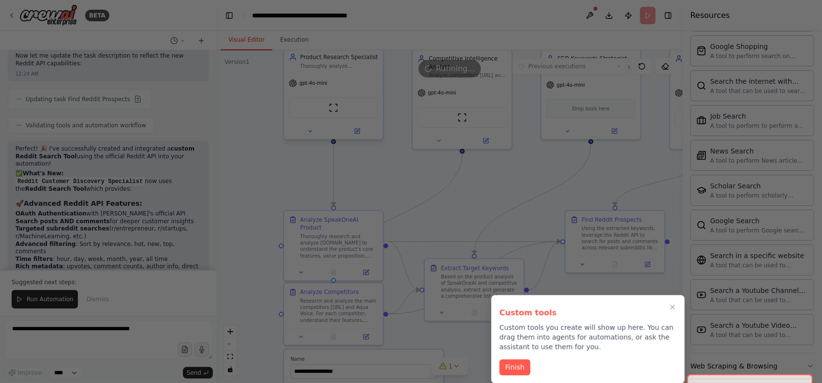
scroll to position [3123, 0]
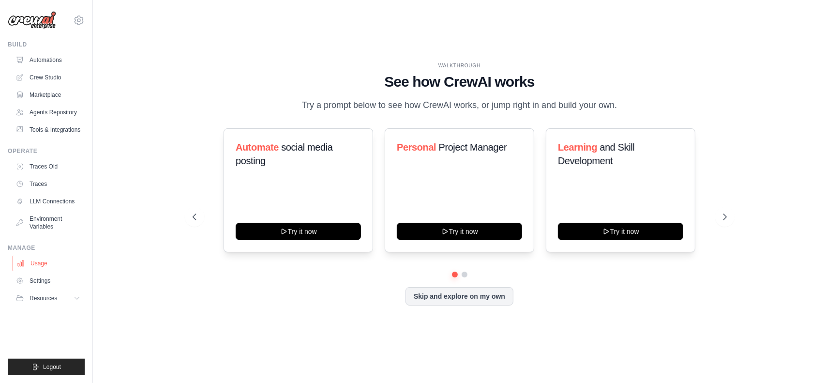
click at [55, 265] on link "Usage" at bounding box center [49, 262] width 73 height 15
click at [52, 268] on link "Usage" at bounding box center [49, 262] width 73 height 15
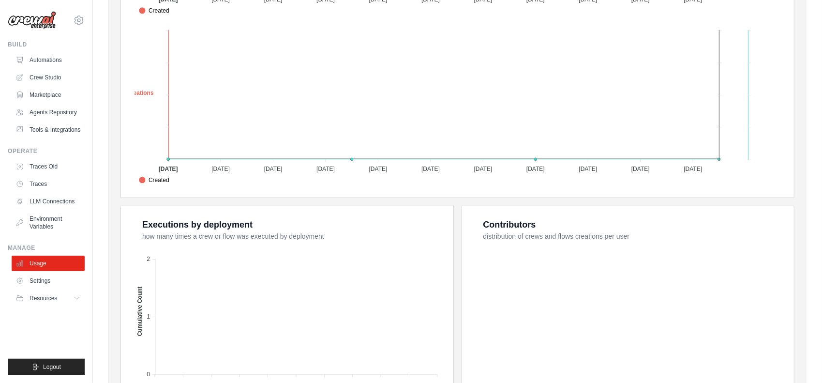
scroll to position [479, 0]
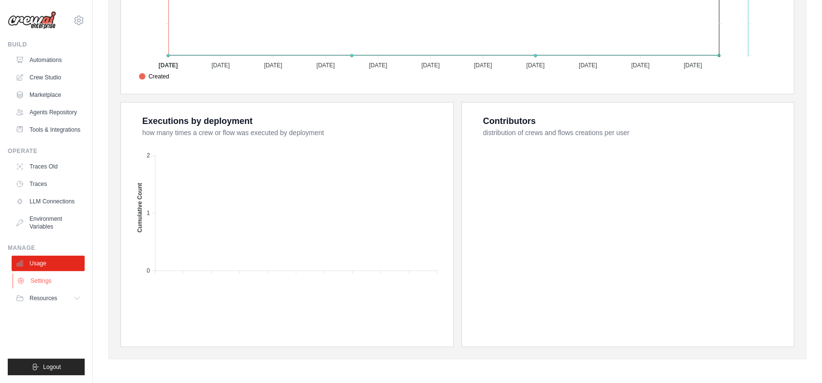
click at [59, 284] on link "Settings" at bounding box center [49, 280] width 73 height 15
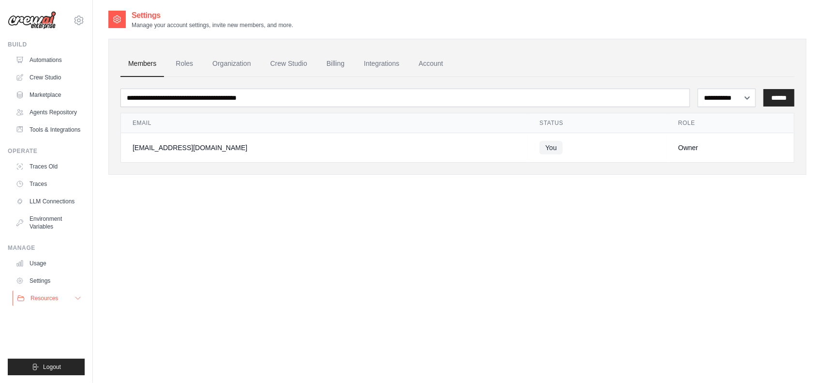
click at [43, 296] on span "Resources" at bounding box center [44, 298] width 28 height 8
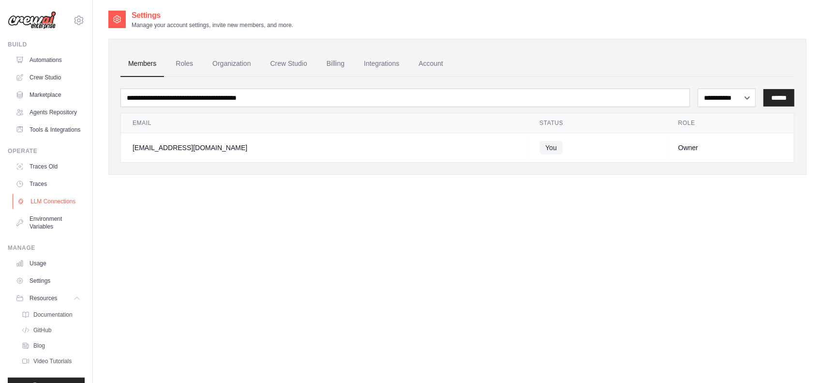
click at [52, 209] on link "LLM Connections" at bounding box center [49, 201] width 73 height 15
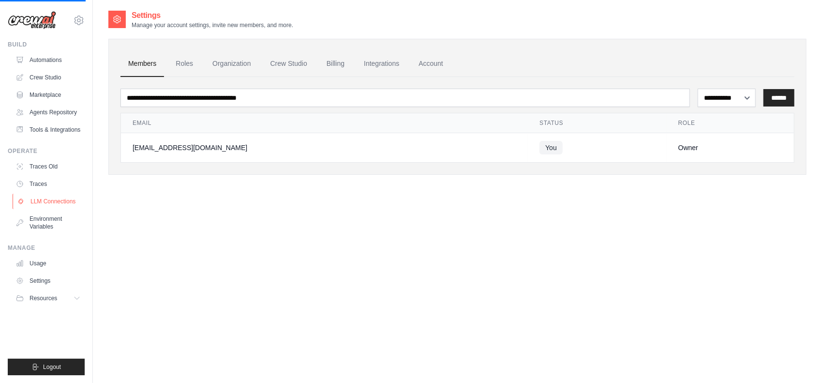
click at [56, 202] on link "LLM Connections" at bounding box center [49, 201] width 73 height 15
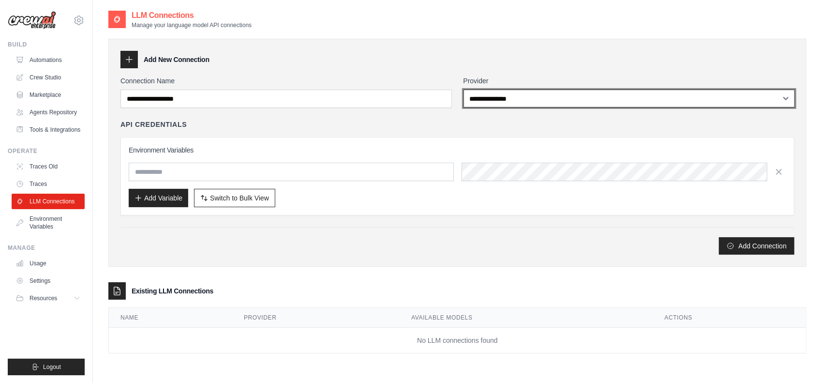
click at [514, 95] on select "**********" at bounding box center [629, 99] width 331 height 18
select select "*****"
click at [464, 90] on select "**********" at bounding box center [629, 99] width 331 height 18
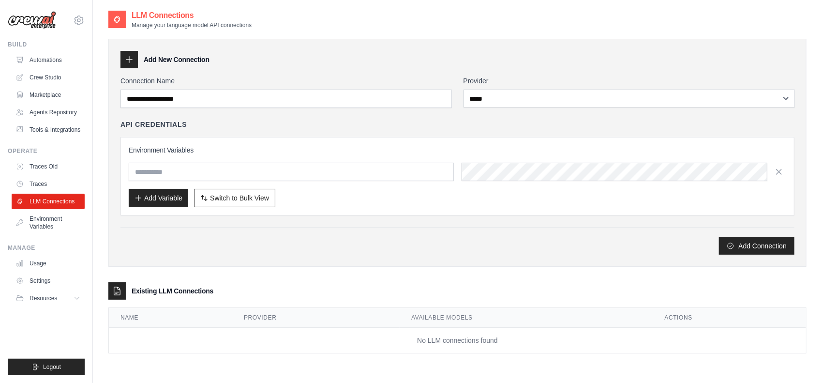
click at [537, 130] on div "API Credentials Environment Variables Add Variable Switch to Bulk View Switch t…" at bounding box center [457, 168] width 674 height 96
